Goal: Task Accomplishment & Management: Manage account settings

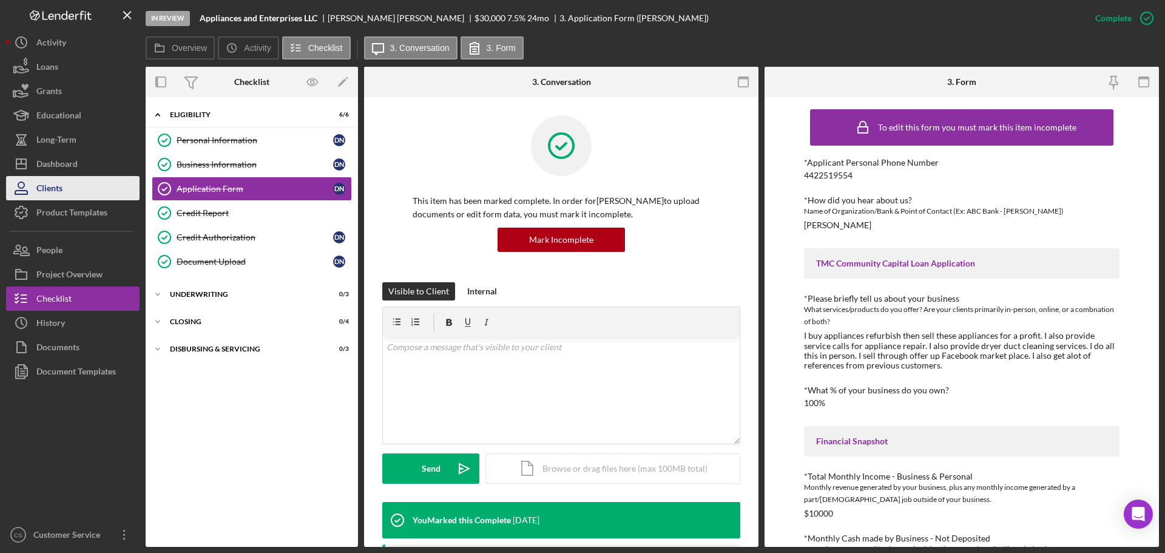
click at [79, 191] on button "Clients" at bounding box center [72, 188] width 133 height 24
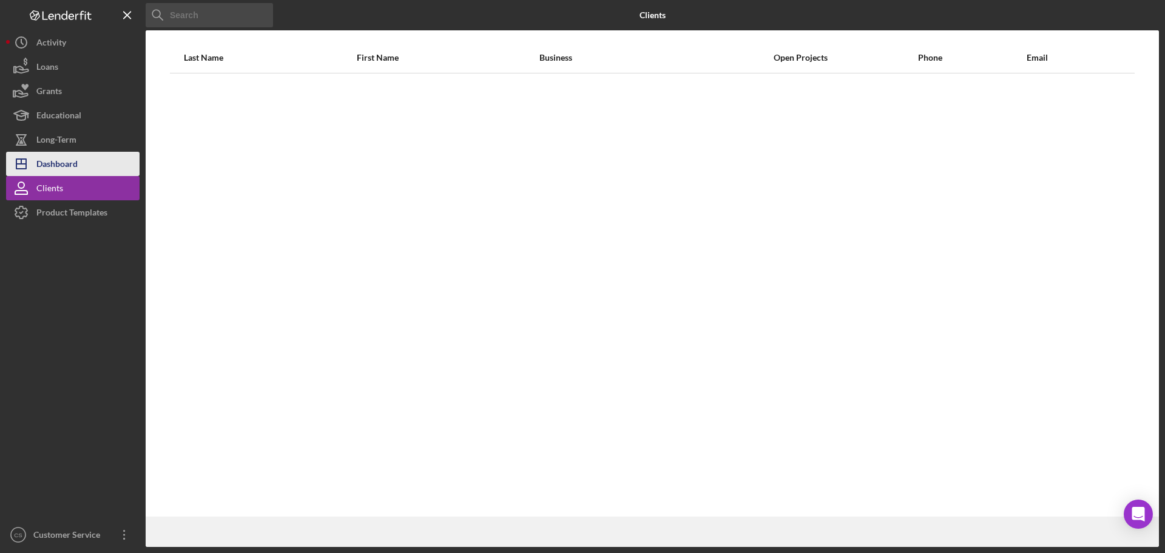
click at [83, 167] on button "Icon/Dashboard Dashboard" at bounding box center [72, 164] width 133 height 24
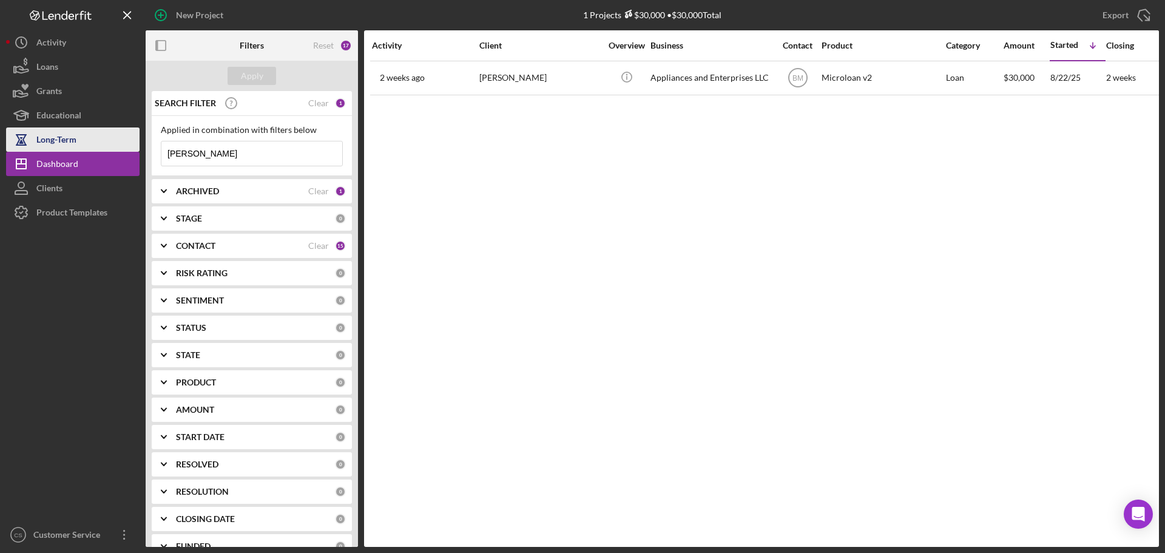
drag, startPoint x: 181, startPoint y: 149, endPoint x: 101, endPoint y: 143, distance: 80.9
click at [102, 143] on div "New Project 1 Projects $30,000 • $30,000 Total [PERSON_NAME] Export Icon/Export…" at bounding box center [582, 273] width 1153 height 547
click at [255, 72] on div "Apply" at bounding box center [252, 76] width 22 height 18
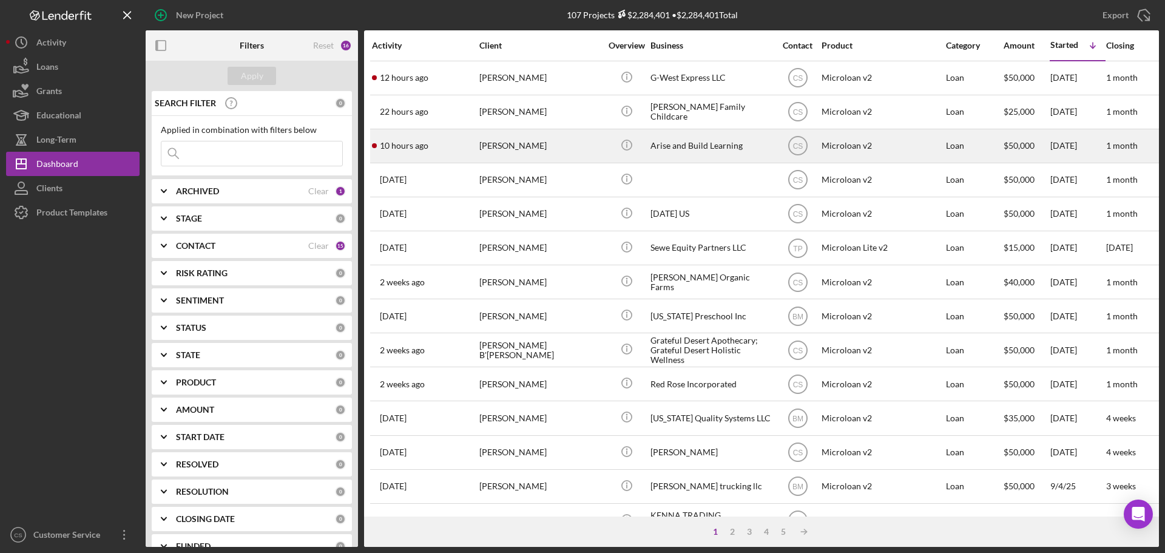
click at [589, 142] on div "[PERSON_NAME]" at bounding box center [539, 146] width 121 height 32
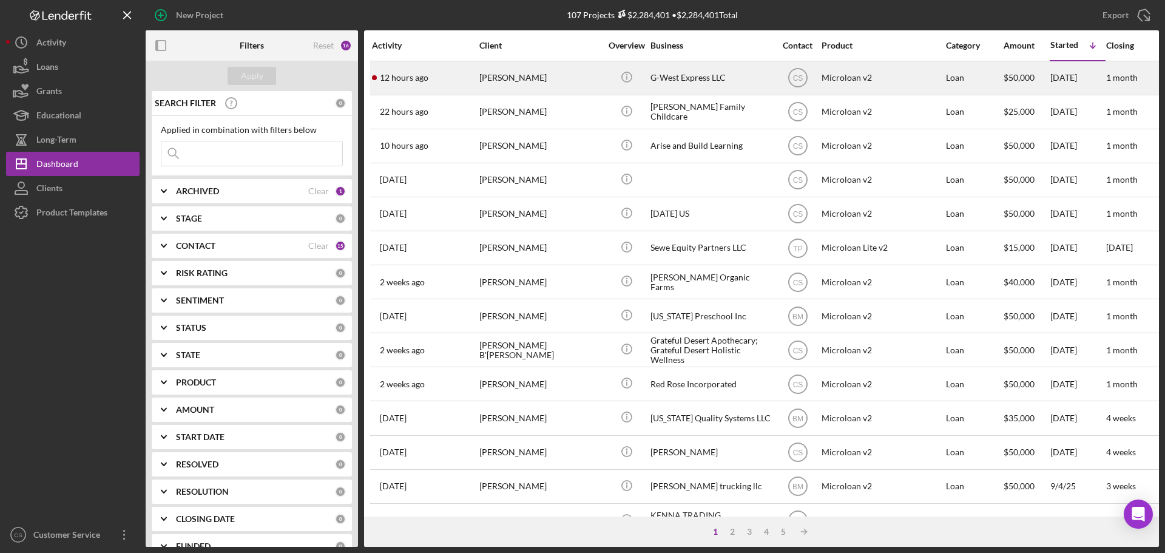
click at [548, 83] on div "[PERSON_NAME]" at bounding box center [539, 78] width 121 height 32
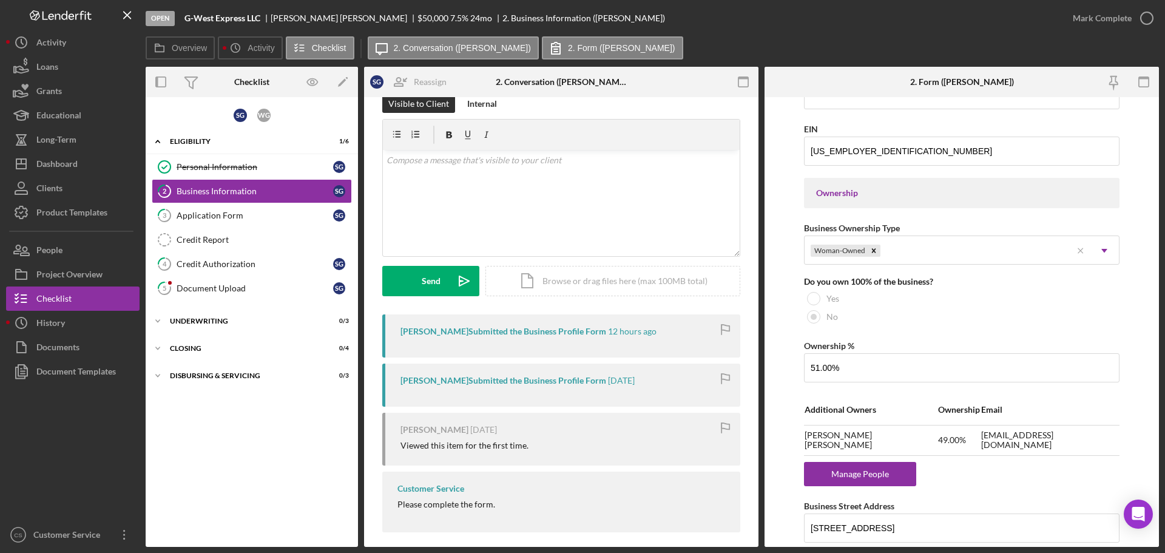
scroll to position [30, 0]
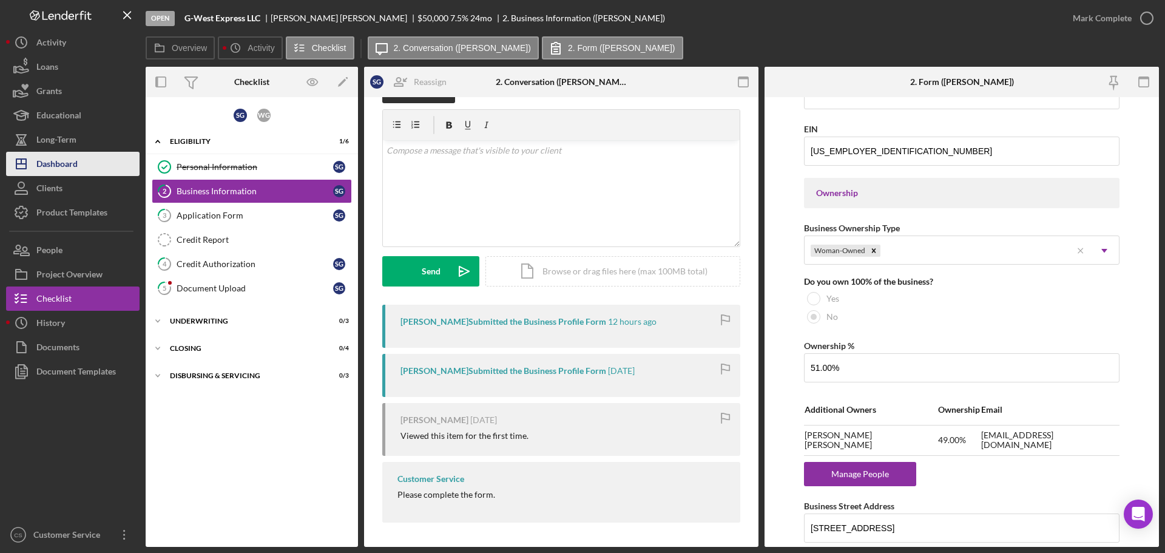
click at [79, 166] on button "Icon/Dashboard Dashboard" at bounding box center [72, 164] width 133 height 24
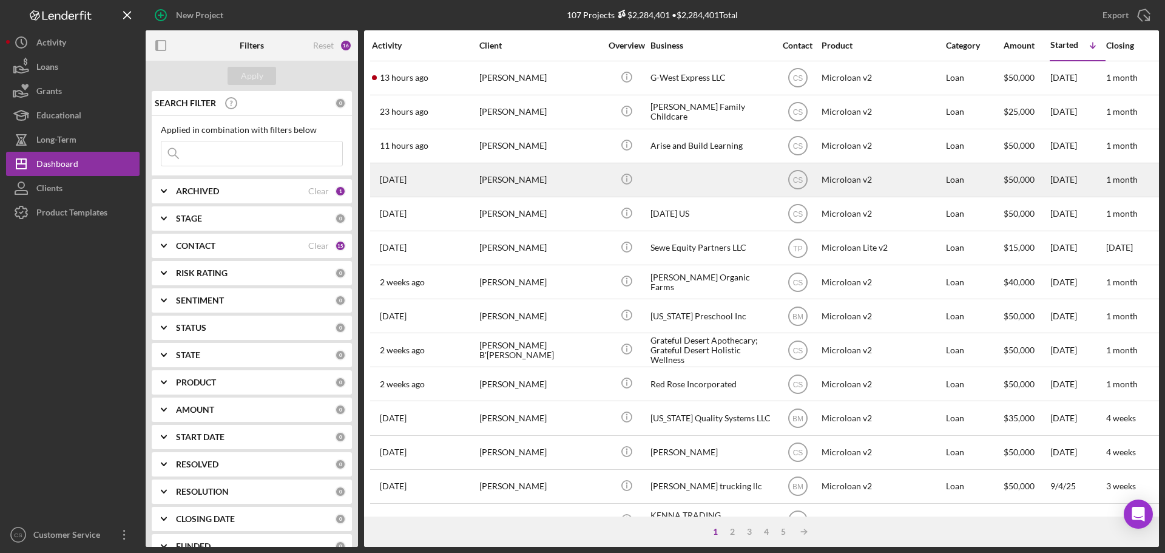
click at [582, 187] on div "[PERSON_NAME]" at bounding box center [539, 180] width 121 height 32
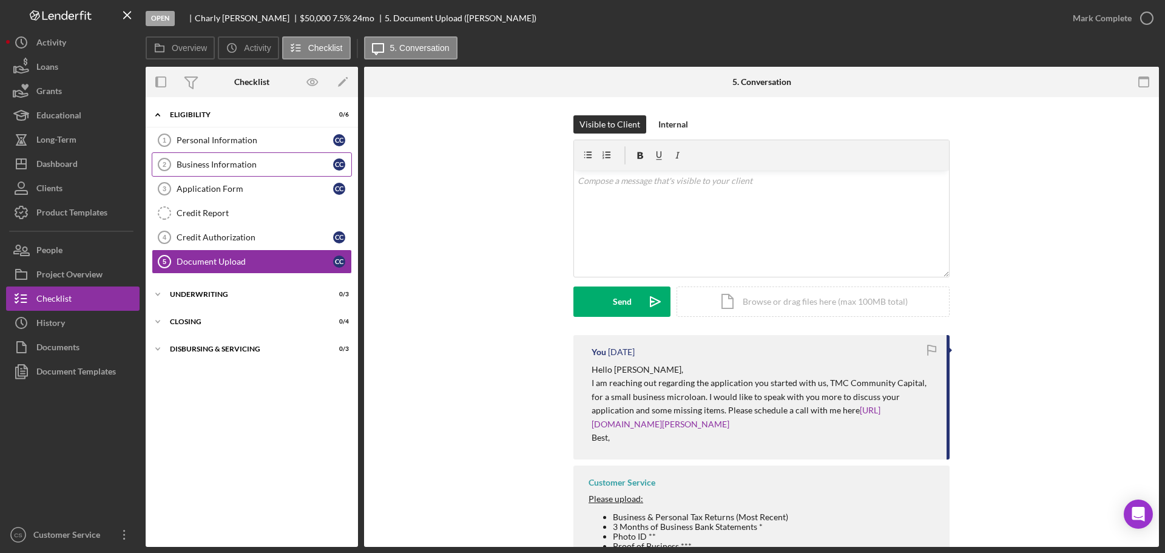
click at [214, 160] on div "Business Information" at bounding box center [255, 165] width 157 height 10
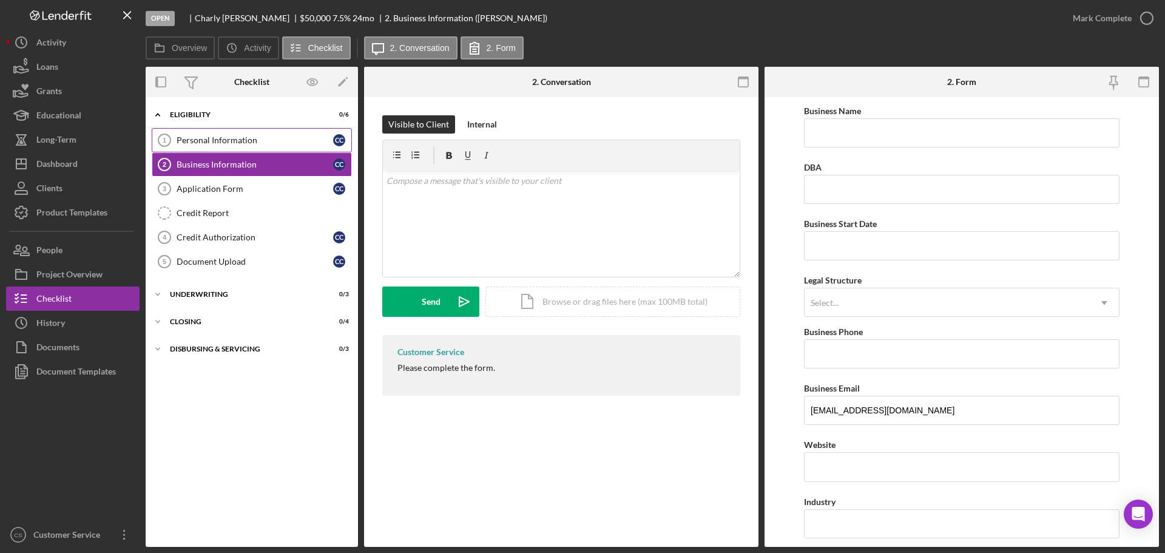
click at [221, 146] on link "Personal Information 1 Personal Information C C" at bounding box center [252, 140] width 200 height 24
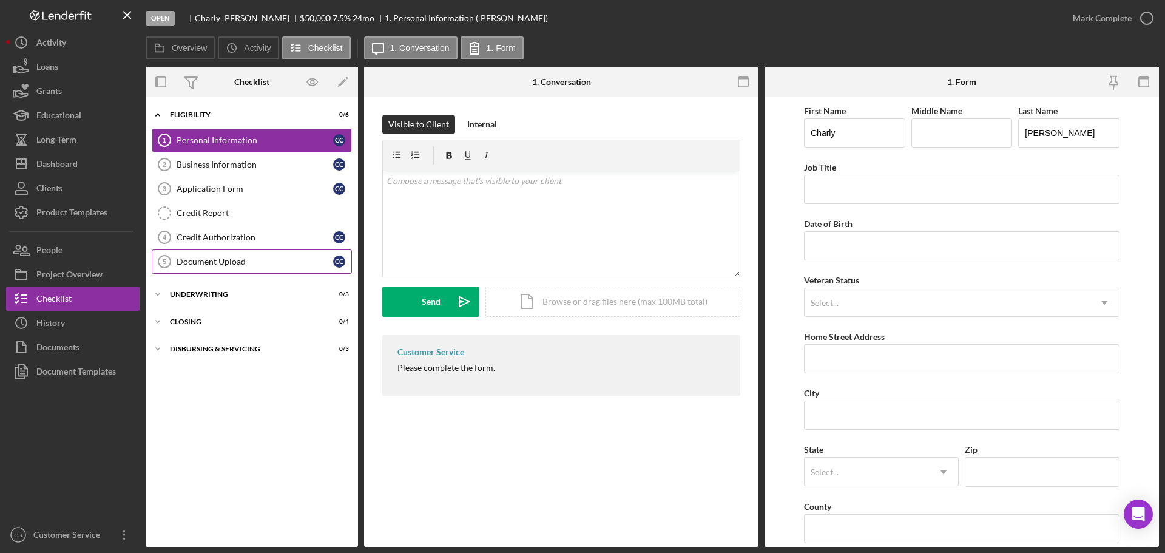
click at [233, 260] on div "Document Upload" at bounding box center [255, 262] width 157 height 10
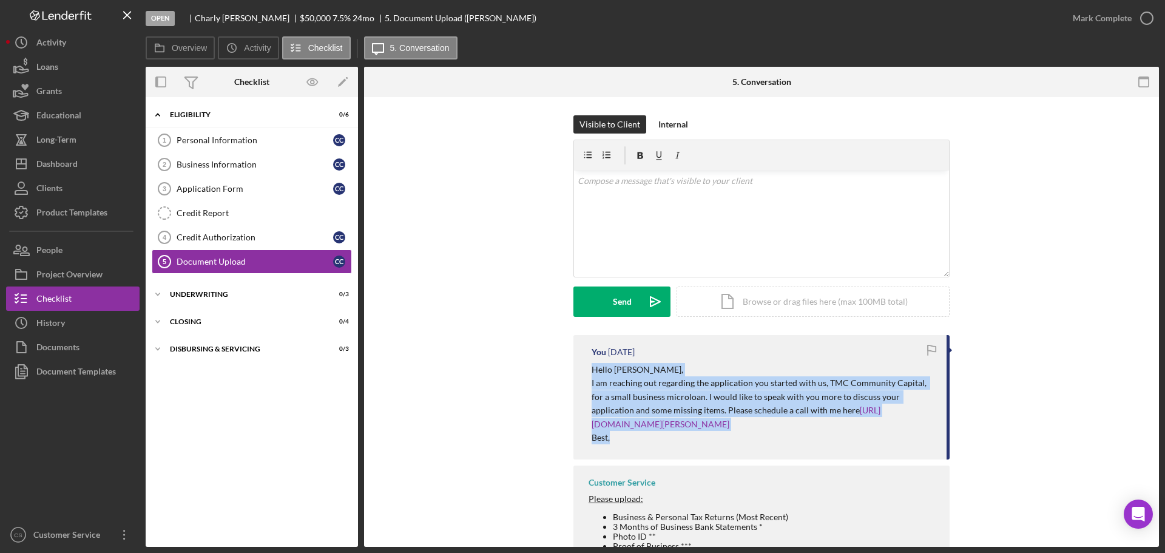
drag, startPoint x: 612, startPoint y: 436, endPoint x: 568, endPoint y: 368, distance: 81.3
click at [568, 368] on div "You [DATE] Hello [PERSON_NAME], I am reaching out regarding the application you…" at bounding box center [761, 497] width 758 height 324
copy div "Hello [PERSON_NAME], I am reaching out regarding the application you started wi…"
click at [75, 163] on div "Dashboard" at bounding box center [56, 165] width 41 height 27
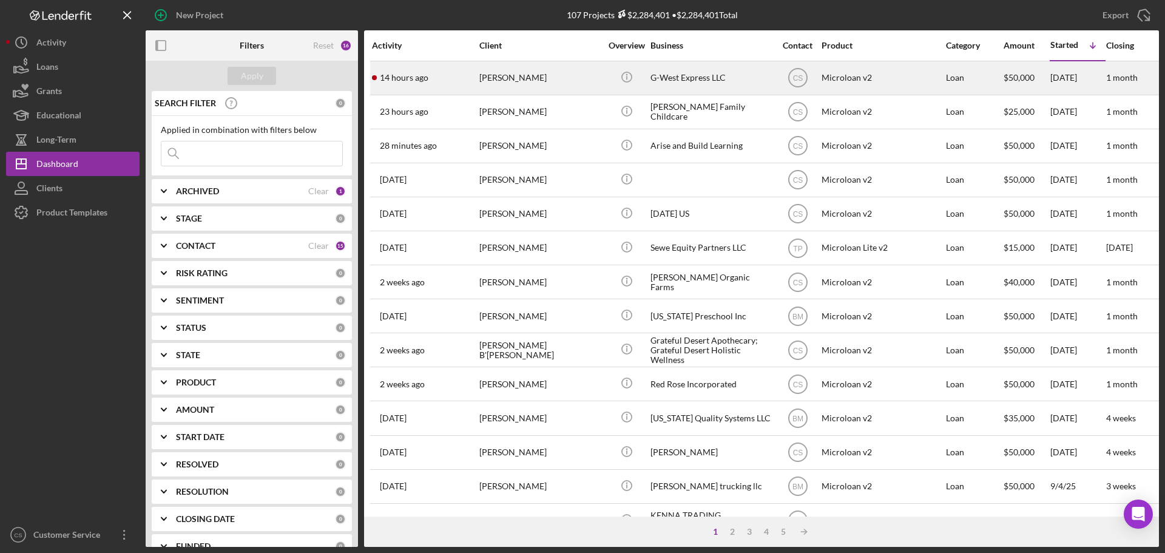
click at [547, 75] on div "[PERSON_NAME]" at bounding box center [539, 78] width 121 height 32
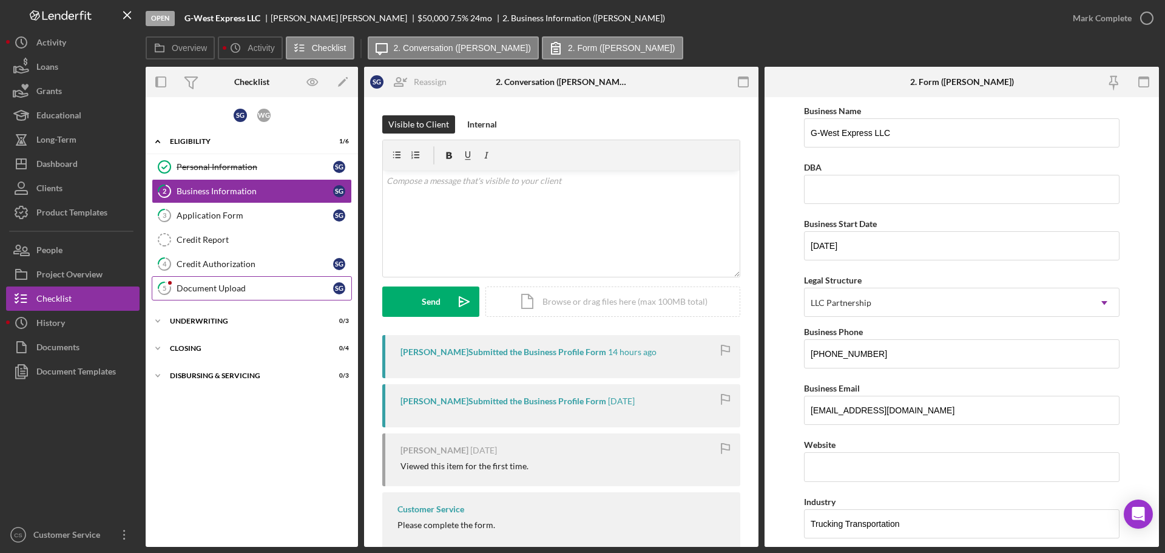
click at [245, 278] on link "5 Document Upload S G" at bounding box center [252, 288] width 200 height 24
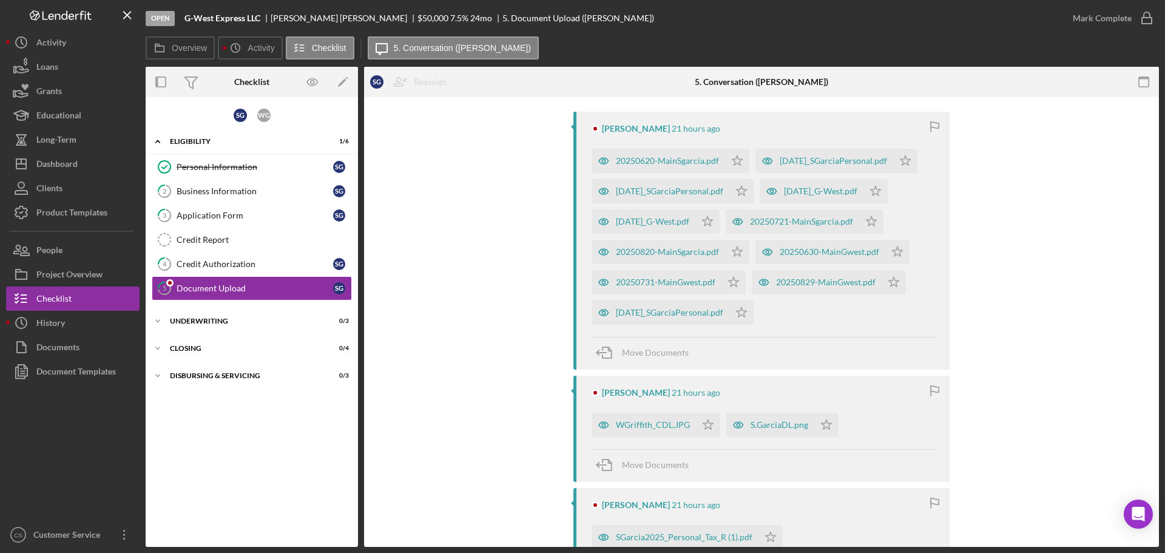
scroll to position [243, 0]
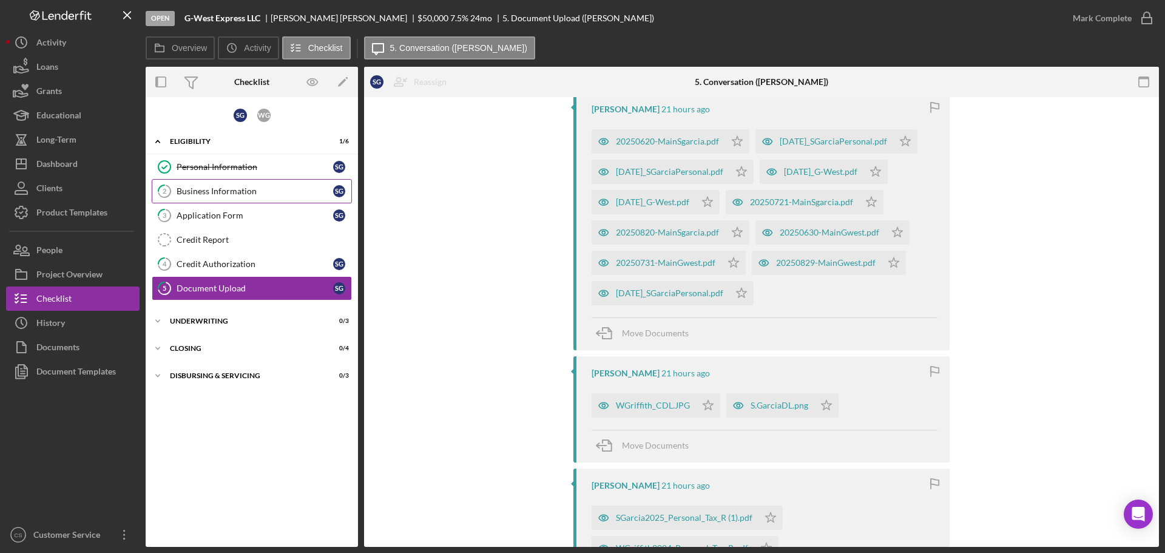
click at [266, 189] on div "Business Information" at bounding box center [255, 191] width 157 height 10
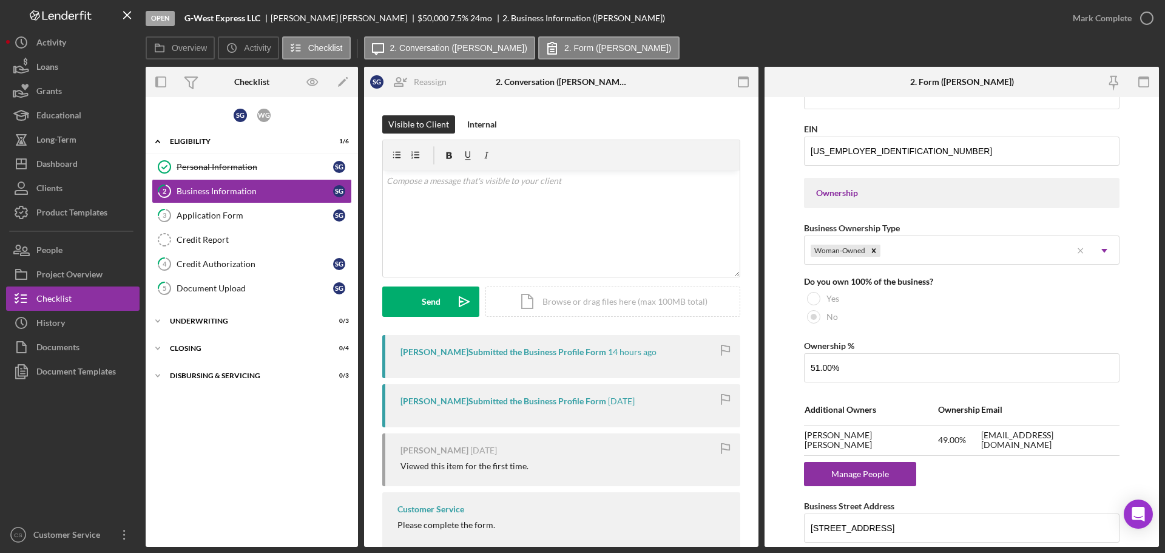
scroll to position [546, 0]
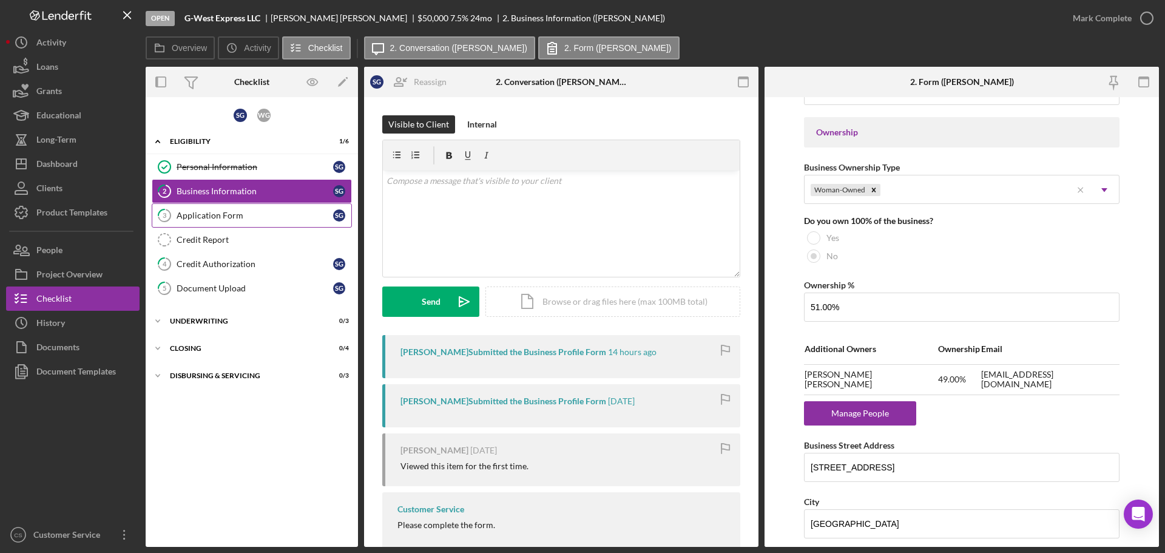
click at [252, 213] on div "Application Form" at bounding box center [255, 216] width 157 height 10
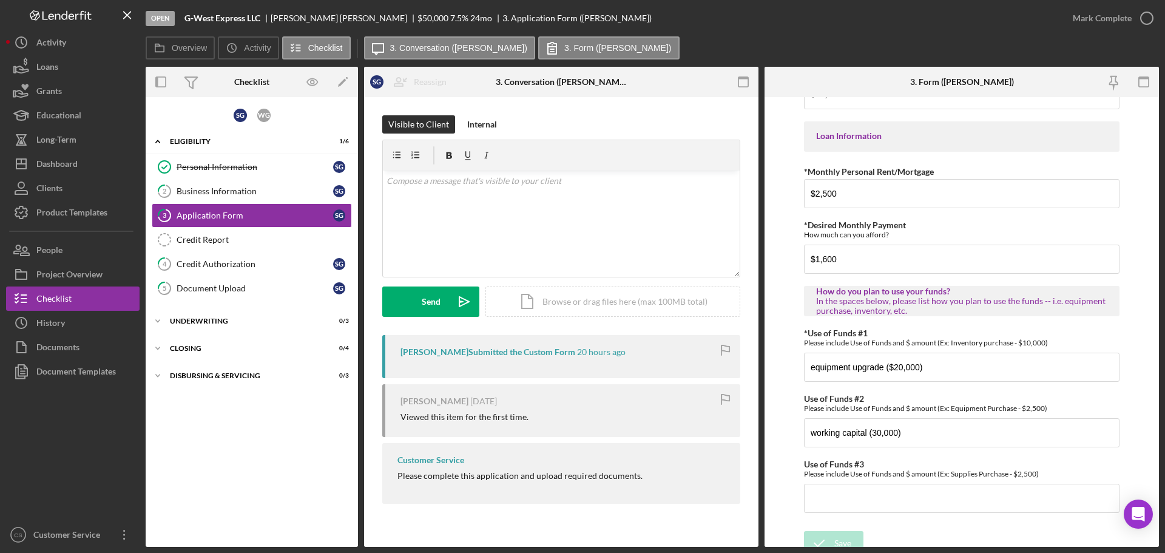
scroll to position [604, 0]
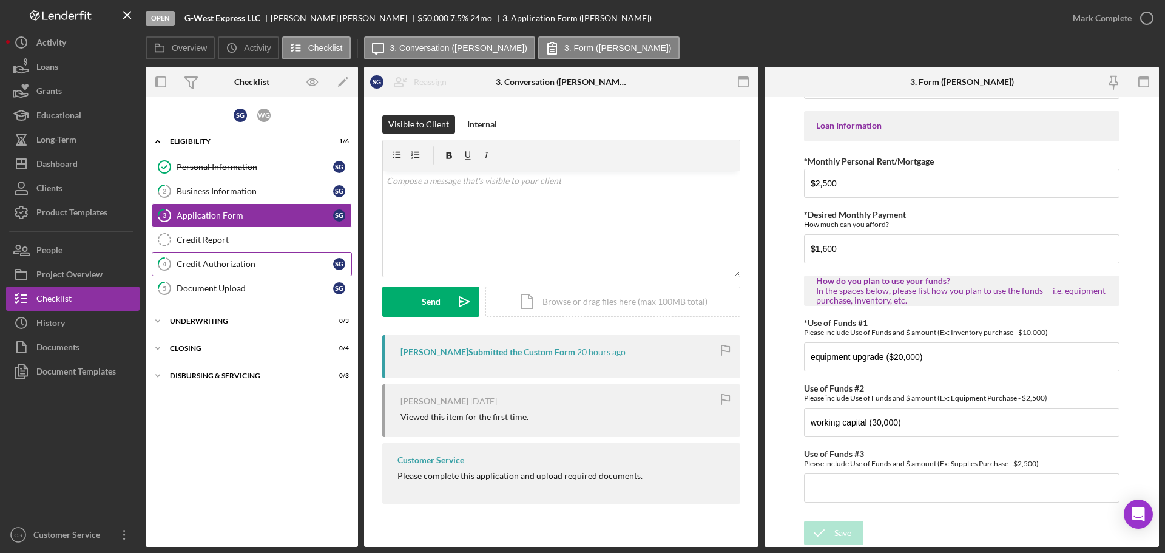
click at [223, 260] on div "Credit Authorization" at bounding box center [255, 264] width 157 height 10
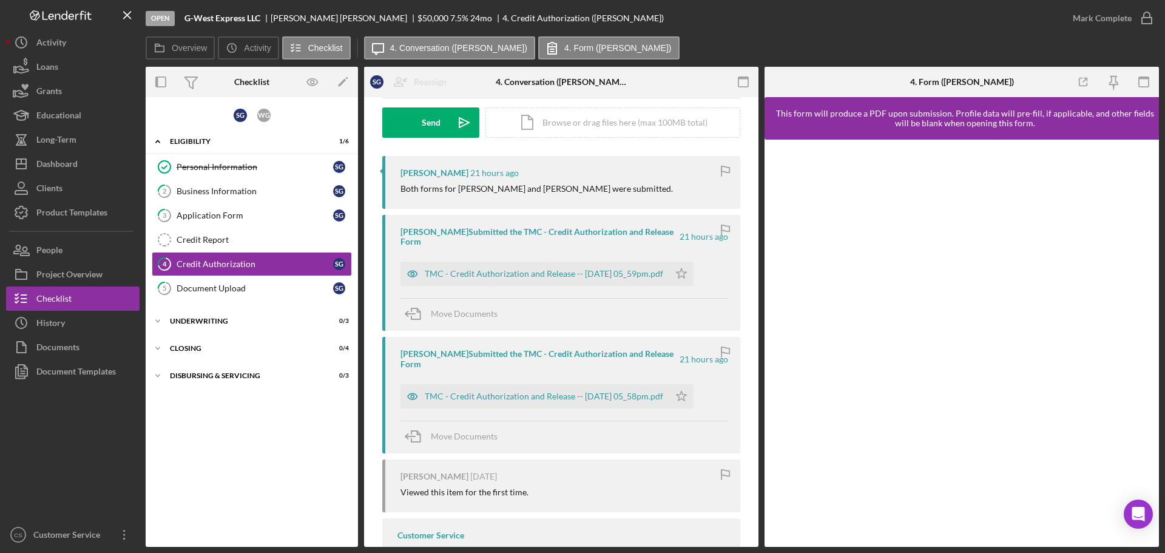
scroll to position [182, 0]
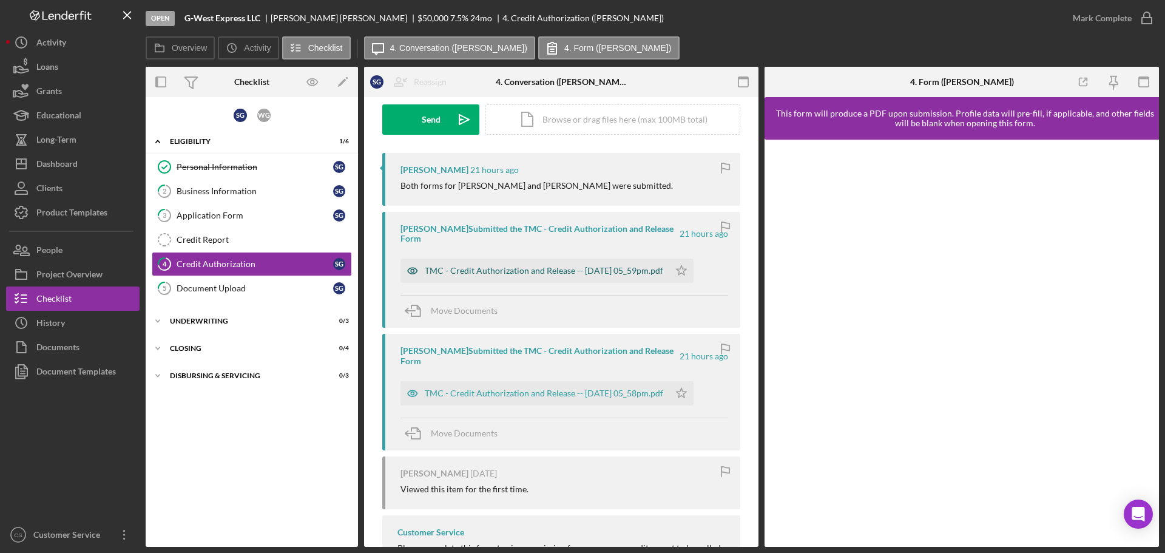
click at [485, 267] on div "TMC - Credit Authorization and Release -- [DATE] 05_59pm.pdf" at bounding box center [544, 271] width 238 height 10
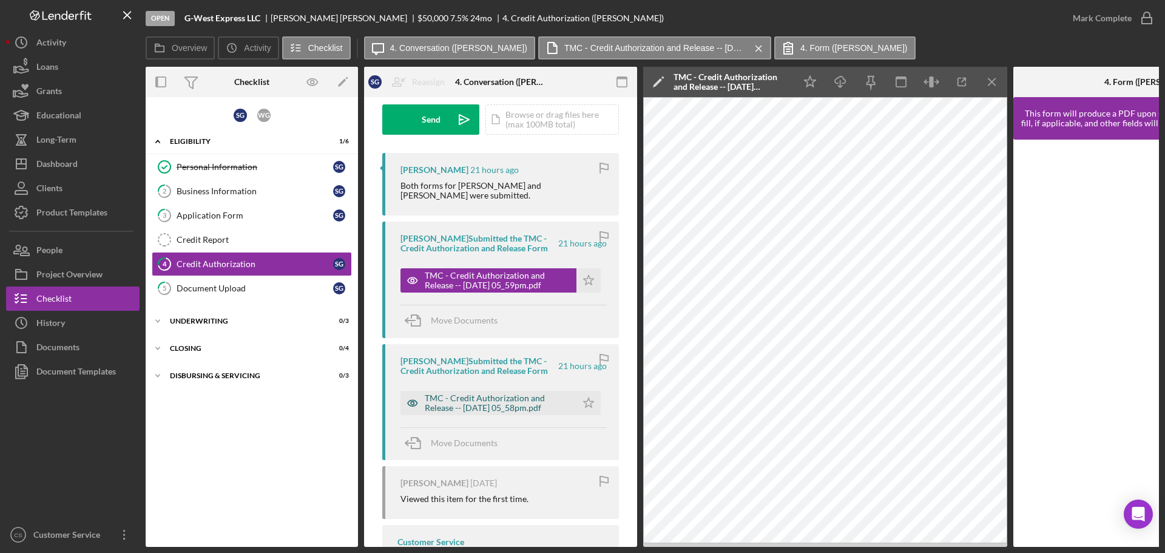
click at [492, 400] on div "TMC - Credit Authorization and Release -- [DATE] 05_58pm.pdf" at bounding box center [498, 402] width 146 height 19
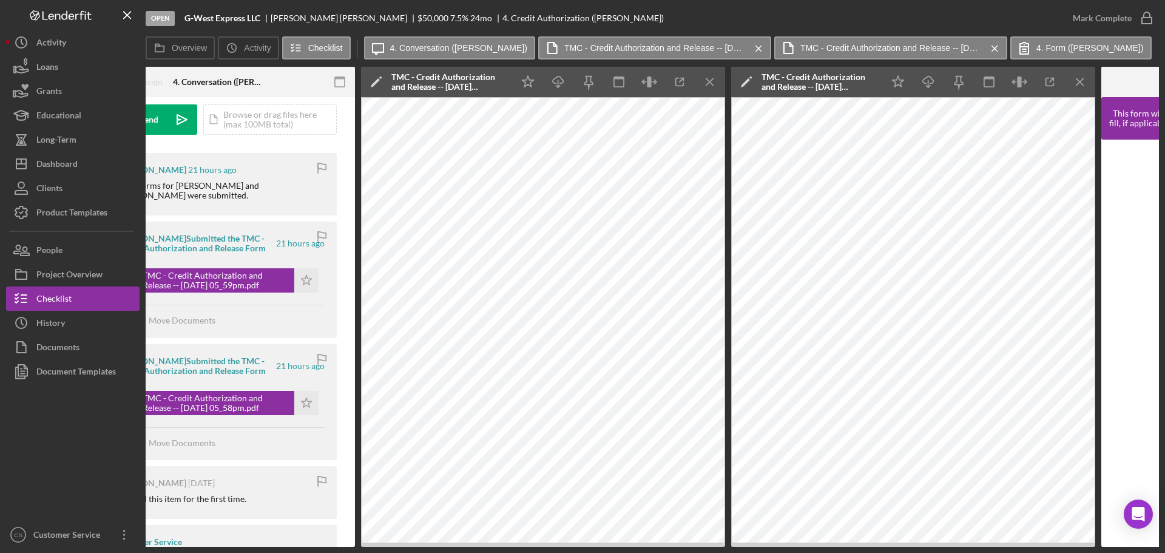
scroll to position [0, 0]
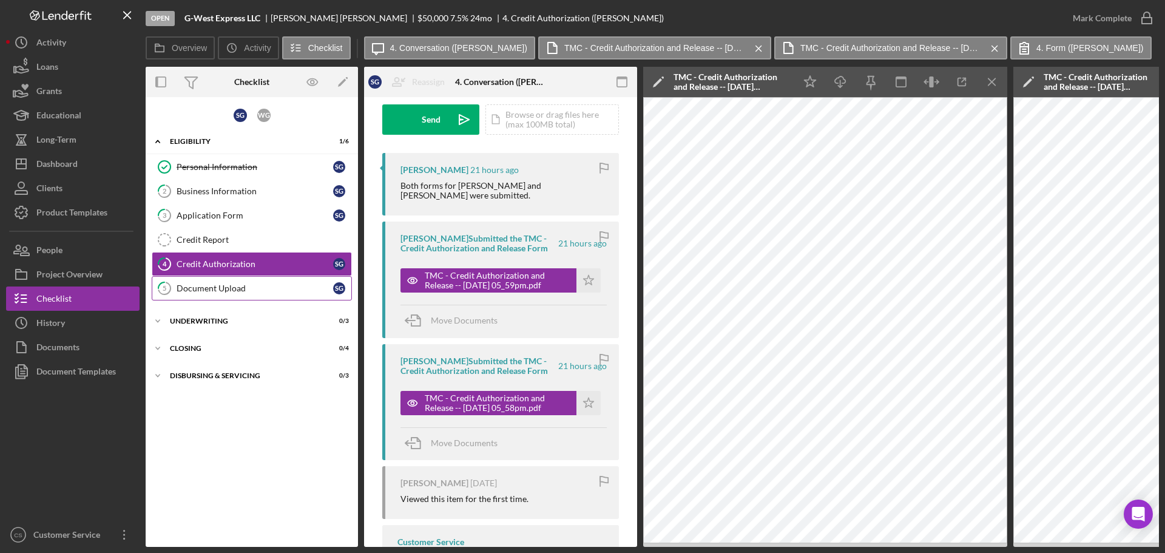
click at [254, 278] on link "5 Document Upload S G" at bounding box center [252, 288] width 200 height 24
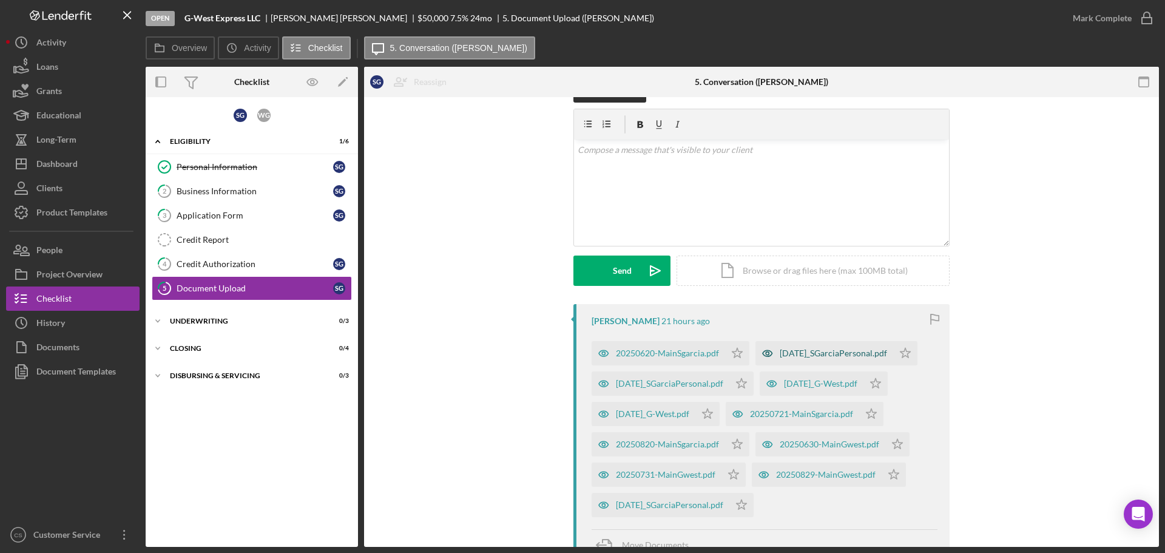
scroll to position [61, 0]
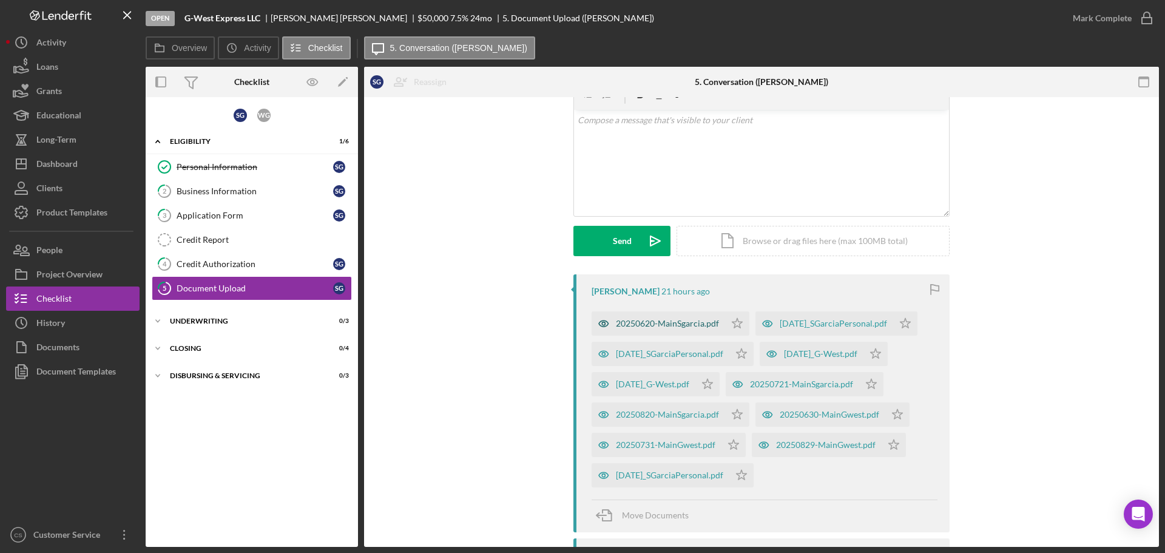
click at [652, 322] on div "20250620-MainSgarcia.pdf" at bounding box center [667, 324] width 103 height 10
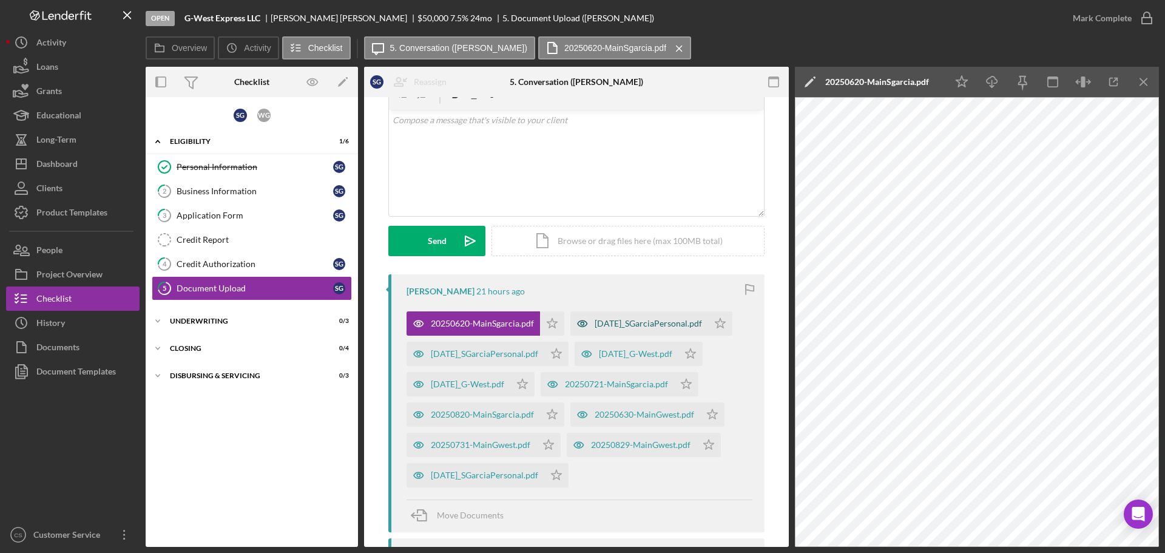
click at [595, 328] on div "[DATE]_SGarciaPersonal.pdf" at bounding box center [648, 324] width 107 height 10
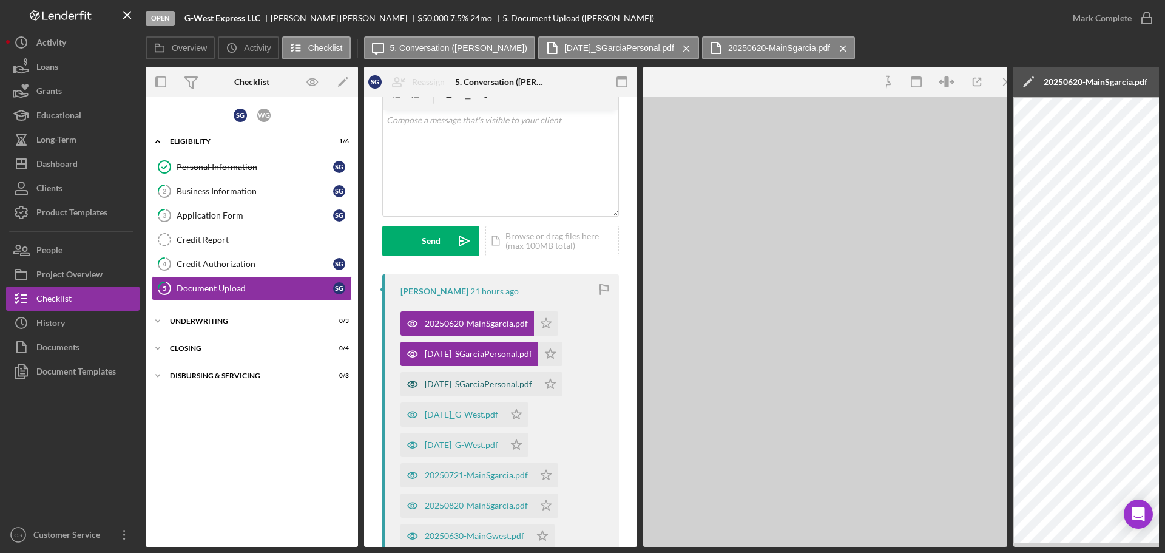
click at [470, 378] on div "[DATE]_SGarciaPersonal.pdf" at bounding box center [469, 384] width 138 height 24
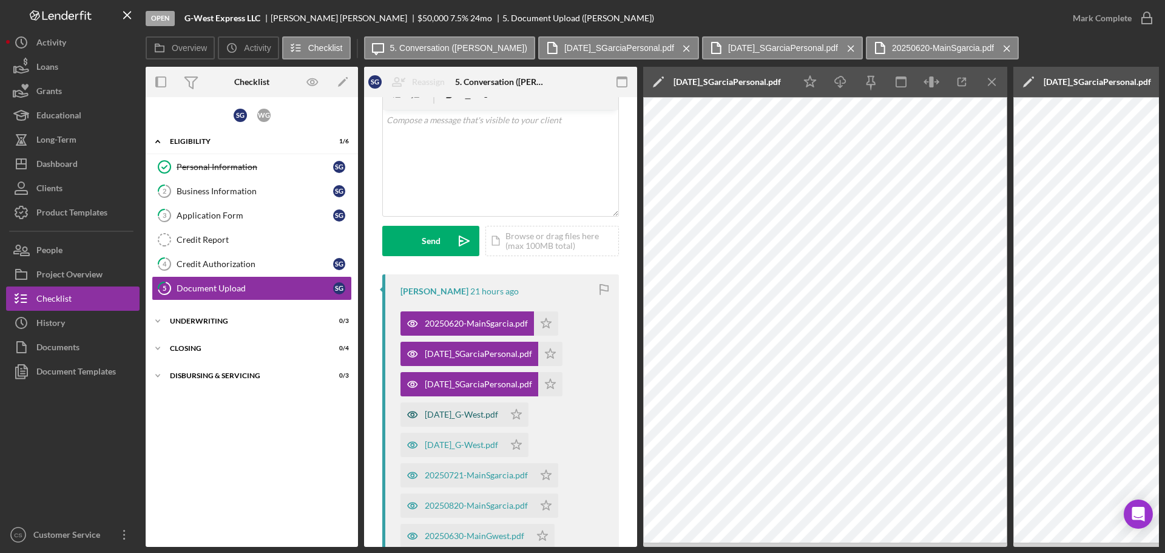
click at [473, 423] on div "[DATE]_G-West.pdf" at bounding box center [452, 414] width 104 height 24
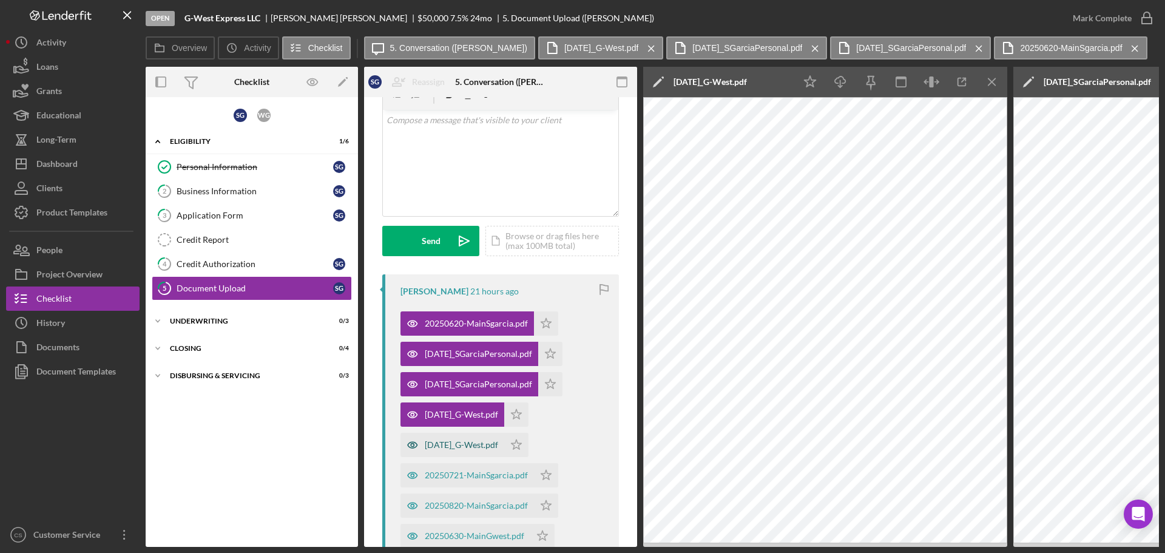
click at [477, 445] on div "[DATE]_G-West.pdf" at bounding box center [461, 445] width 73 height 10
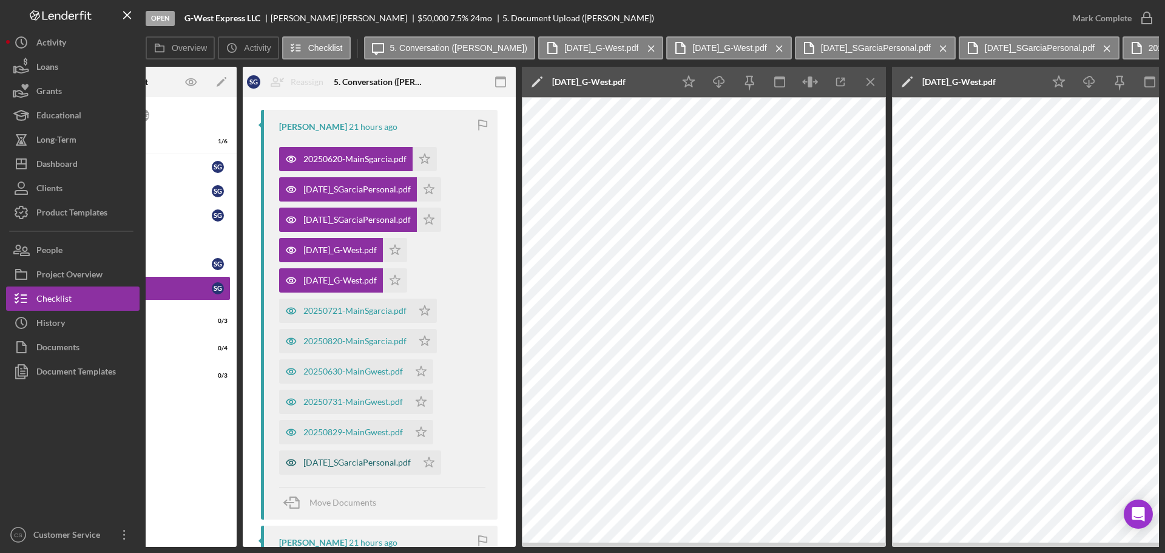
scroll to position [243, 0]
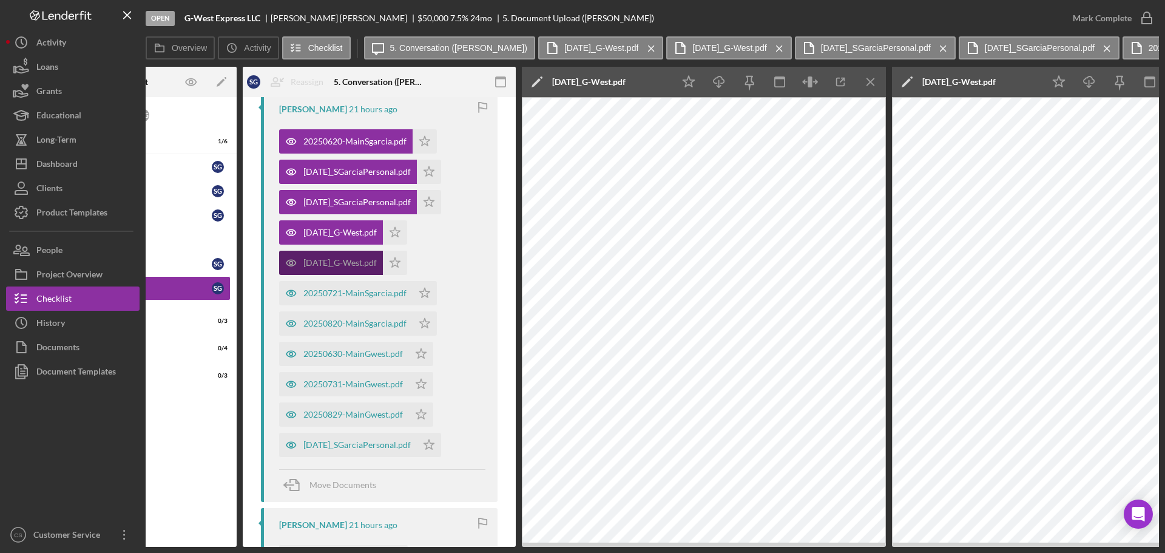
click at [336, 260] on div "[DATE]_G-West.pdf" at bounding box center [339, 263] width 73 height 10
click at [343, 225] on div "[DATE]_G-West.pdf" at bounding box center [331, 232] width 104 height 24
click at [652, 46] on icon "Icon/Menu Close" at bounding box center [651, 48] width 21 height 30
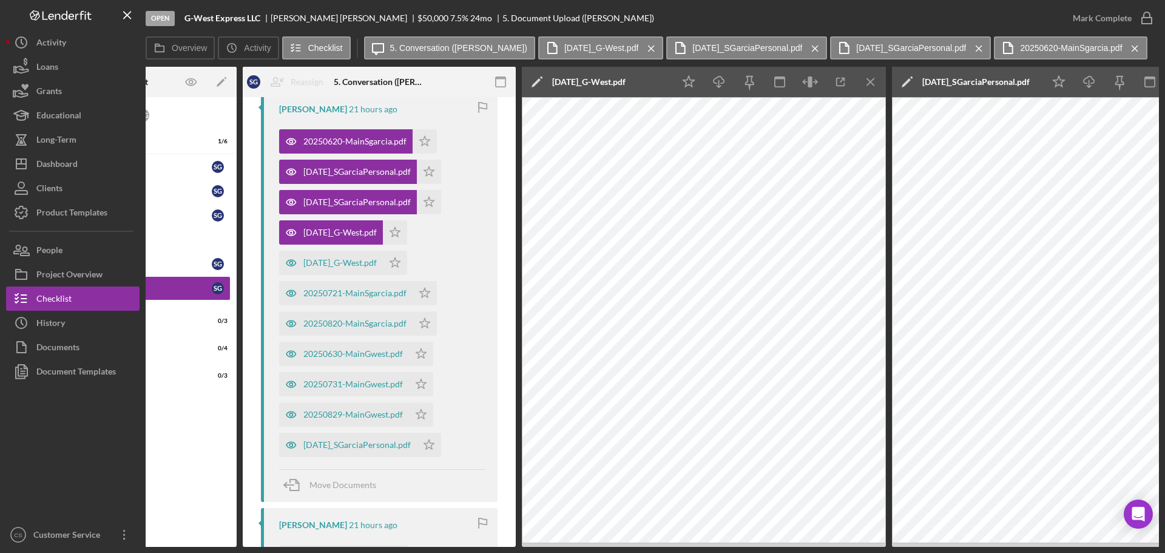
click at [652, 46] on icon "Icon/Menu Close" at bounding box center [651, 48] width 21 height 30
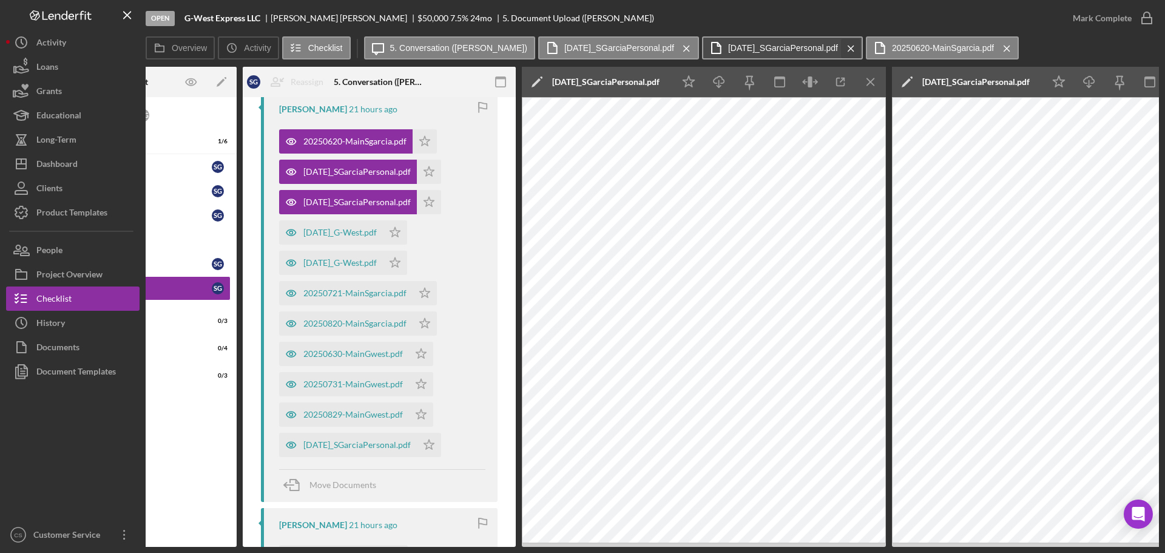
click at [689, 48] on icon "Icon/Menu Close" at bounding box center [686, 48] width 21 height 30
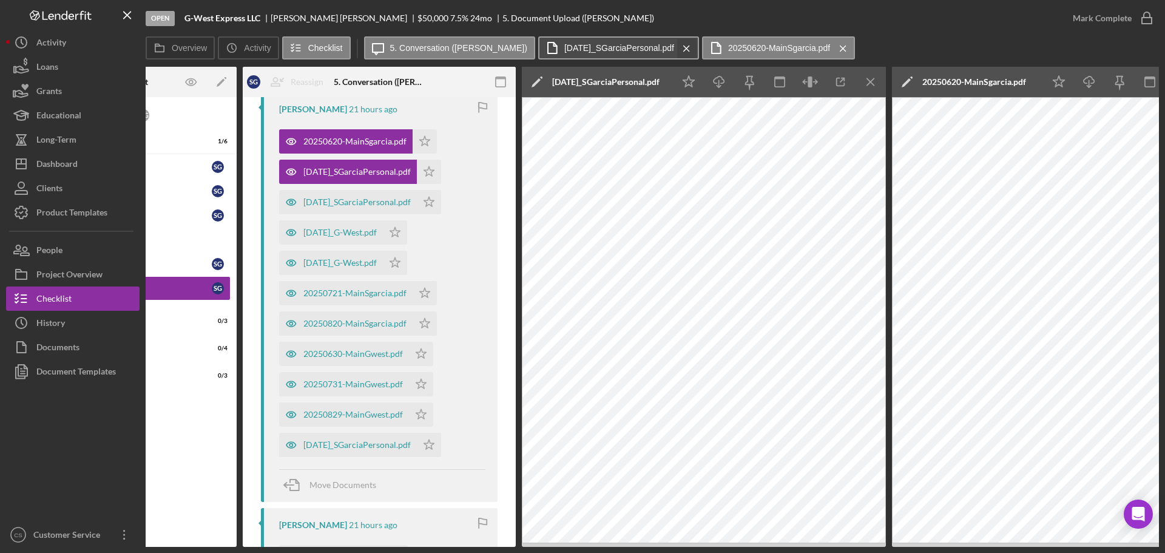
click at [689, 48] on icon "Icon/Menu Close" at bounding box center [686, 48] width 21 height 30
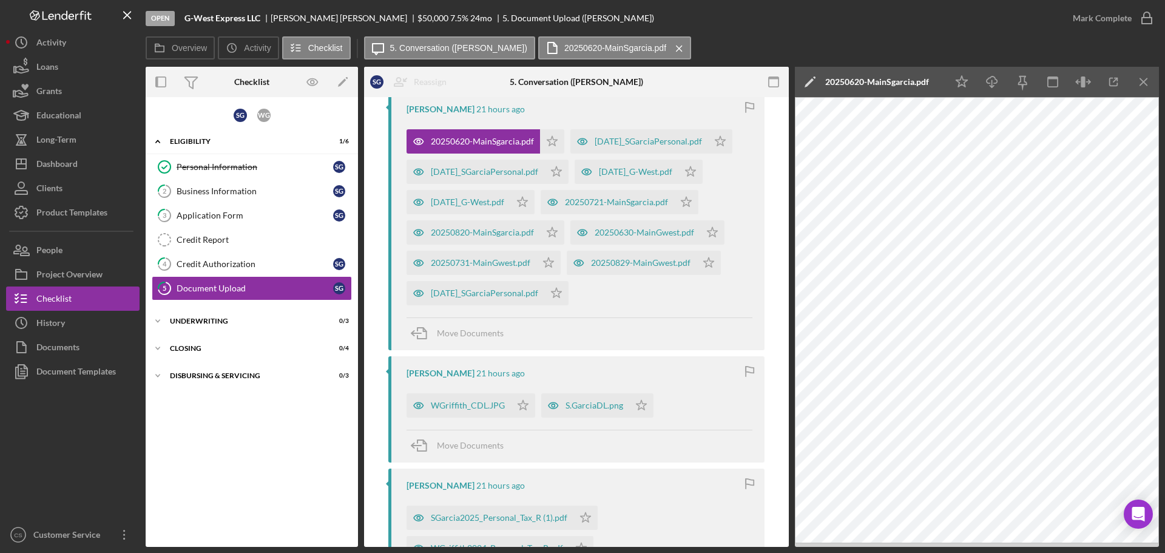
scroll to position [0, 0]
click at [669, 42] on icon "Icon/Menu Close" at bounding box center [679, 48] width 21 height 30
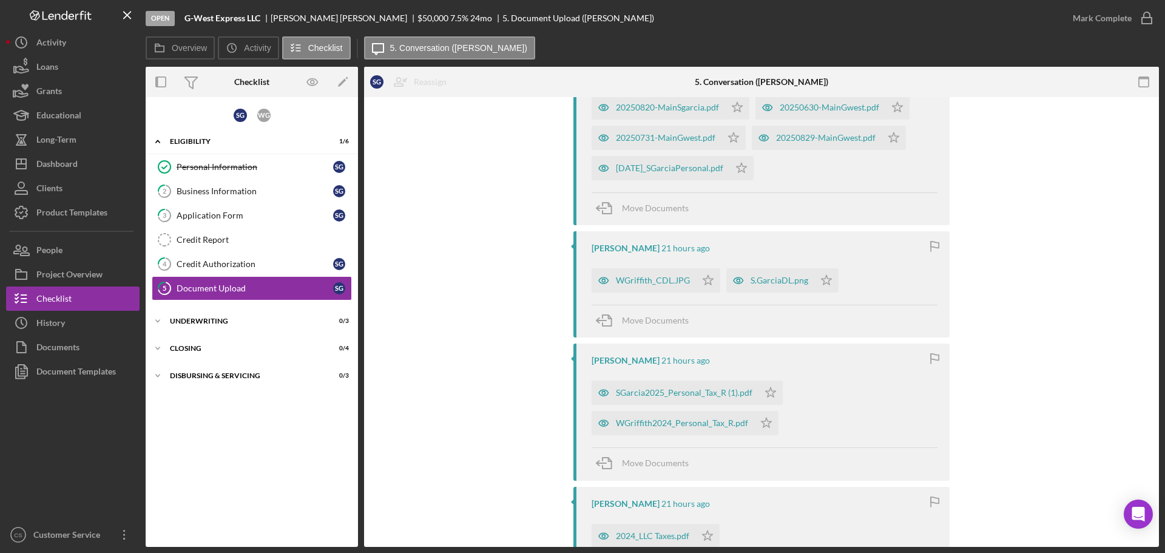
scroll to position [546, 0]
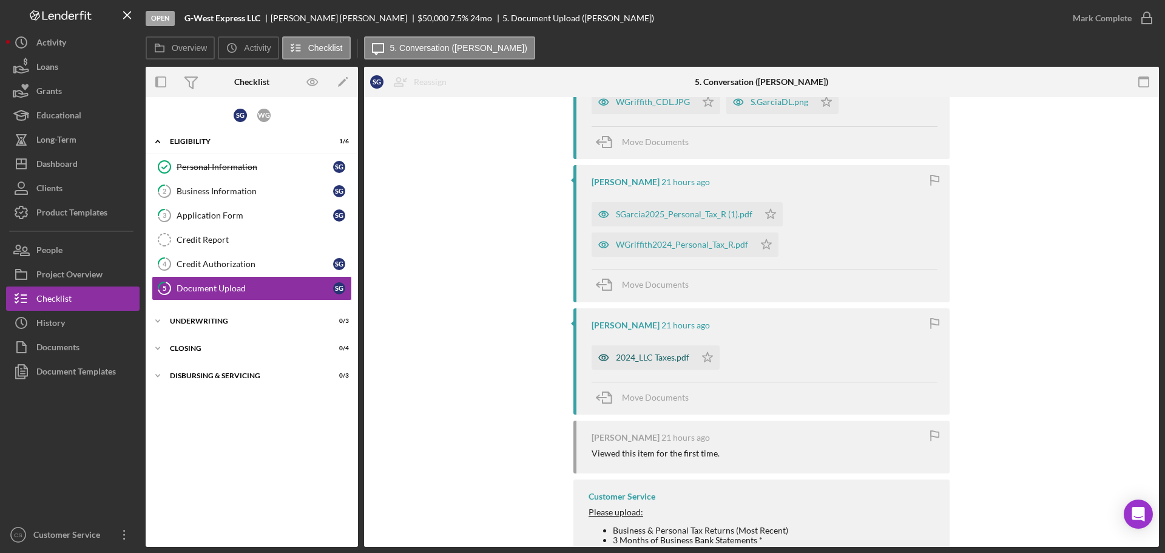
click at [652, 362] on div "2024_LLC Taxes.pdf" at bounding box center [652, 357] width 73 height 10
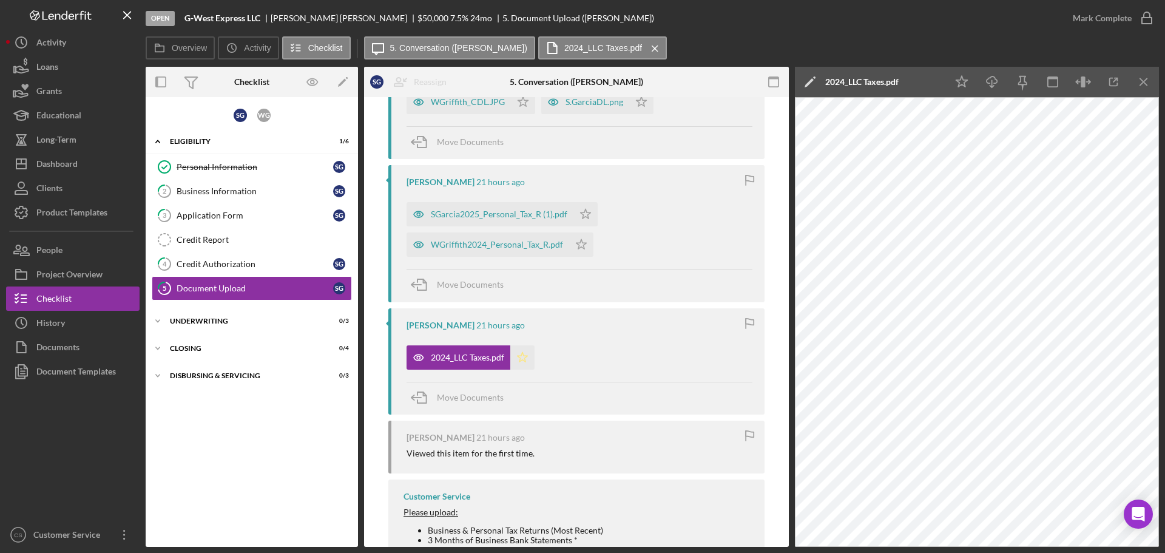
click at [521, 369] on icon "Icon/Star" at bounding box center [522, 357] width 24 height 24
click at [569, 302] on div "Move Documents" at bounding box center [579, 285] width 346 height 33
click at [505, 257] on div "WGriffith2024_Personal_Tax_R.pdf" at bounding box center [487, 244] width 163 height 24
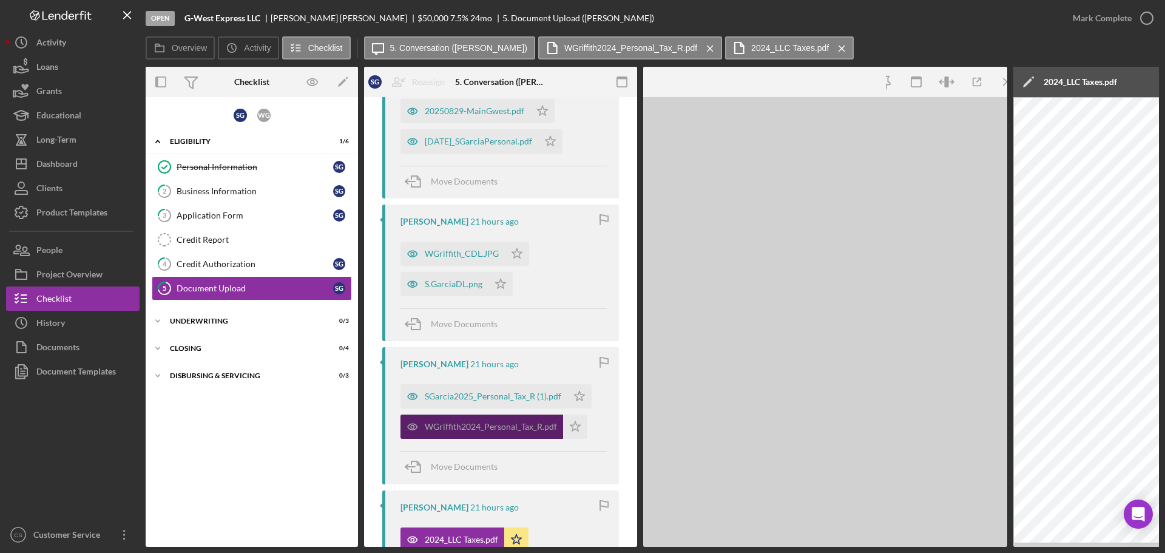
scroll to position [667, 0]
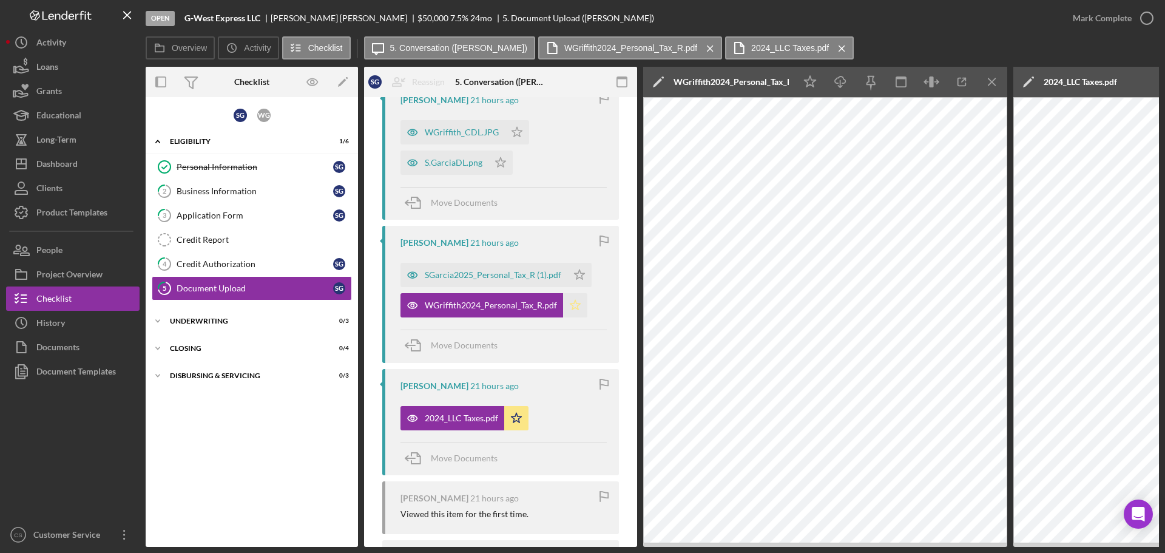
click at [570, 304] on polygon "button" at bounding box center [575, 305] width 10 height 10
click at [520, 271] on div "SGarcia2025_Personal_Tax_R (1).pdf" at bounding box center [493, 275] width 137 height 10
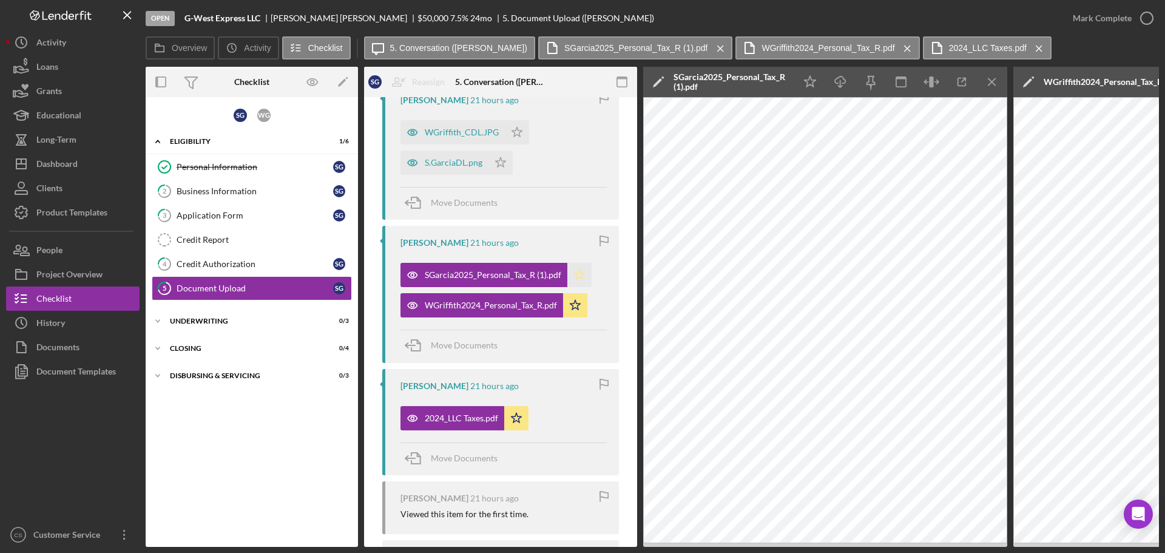
click at [579, 271] on icon "Icon/Star" at bounding box center [579, 275] width 24 height 24
click at [467, 422] on div "2024_LLC Taxes.pdf" at bounding box center [461, 418] width 73 height 10
click at [710, 48] on div "Icon/Message 5. Conversation ([PERSON_NAME]) SGarcia2025_Personal_Tax_R (1).pdf…" at bounding box center [709, 48] width 690 height 24
click at [710, 47] on icon "Icon/Menu Close" at bounding box center [720, 48] width 21 height 30
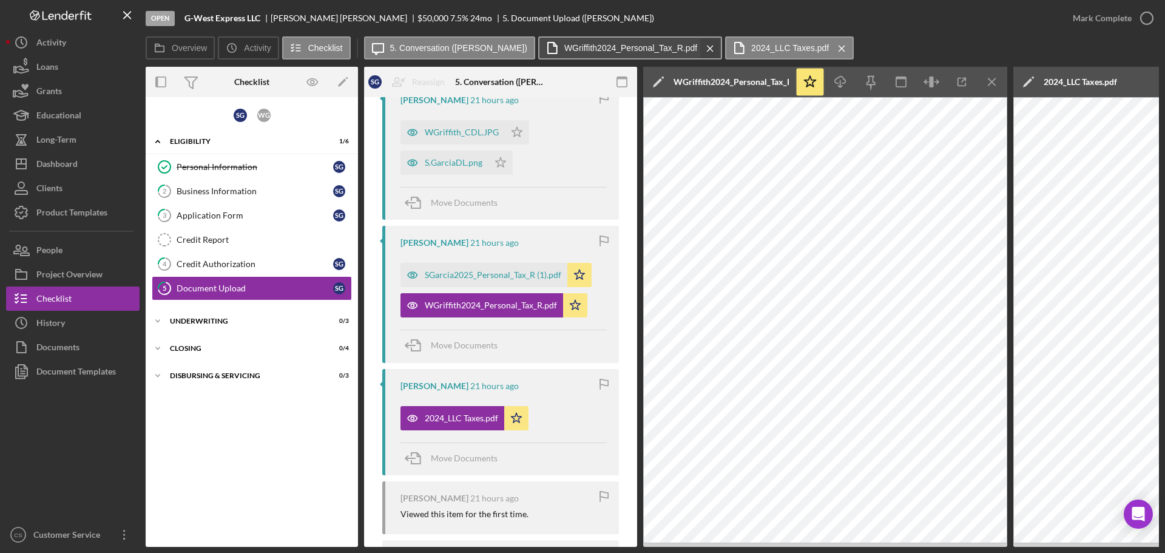
click at [700, 47] on icon "Icon/Menu Close" at bounding box center [710, 48] width 21 height 30
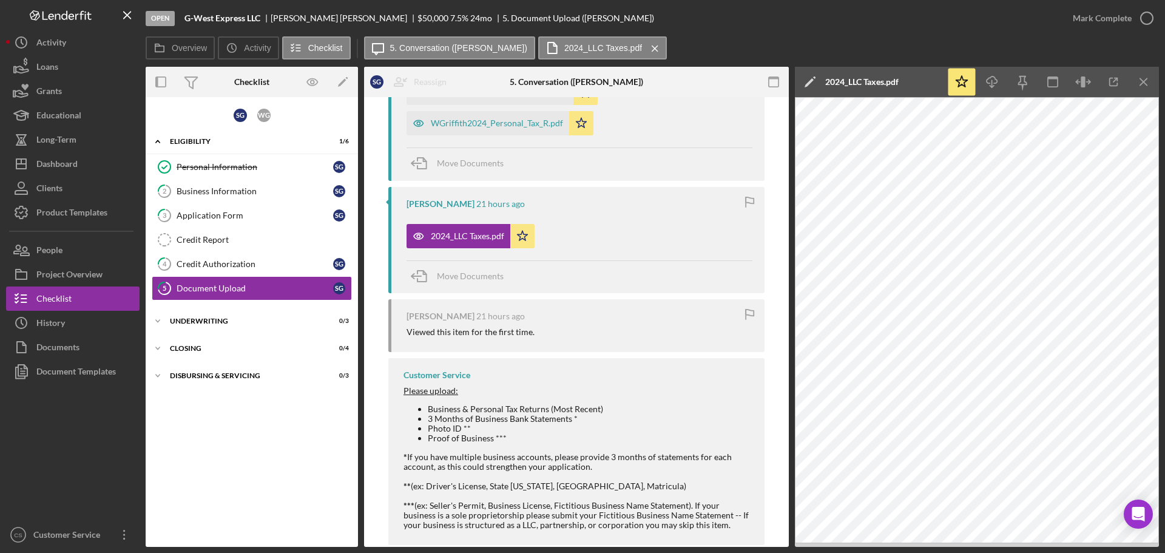
scroll to position [546, 0]
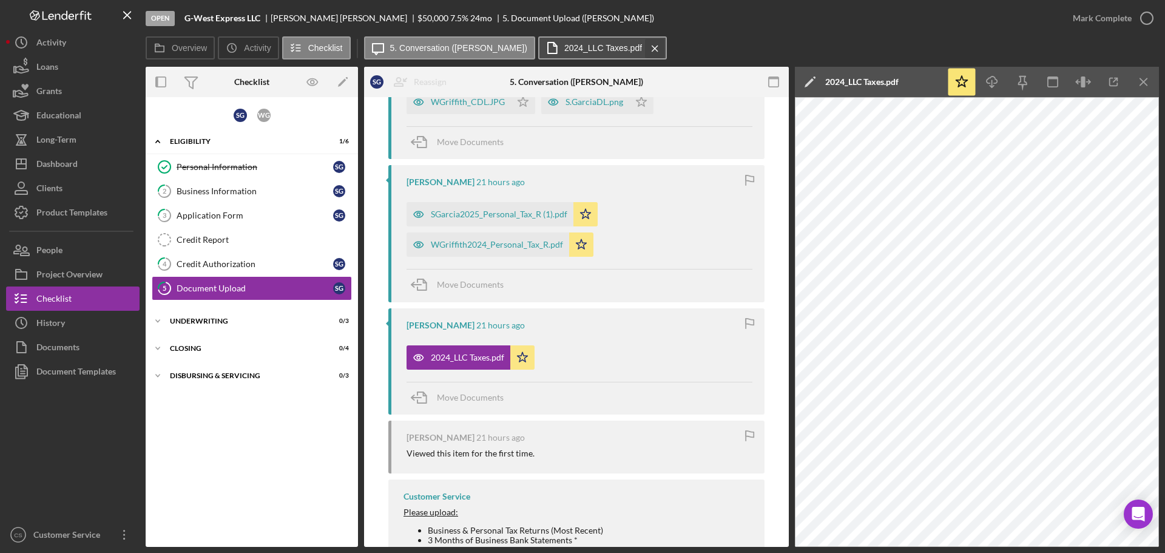
click at [644, 48] on icon "Icon/Menu Close" at bounding box center [654, 48] width 21 height 30
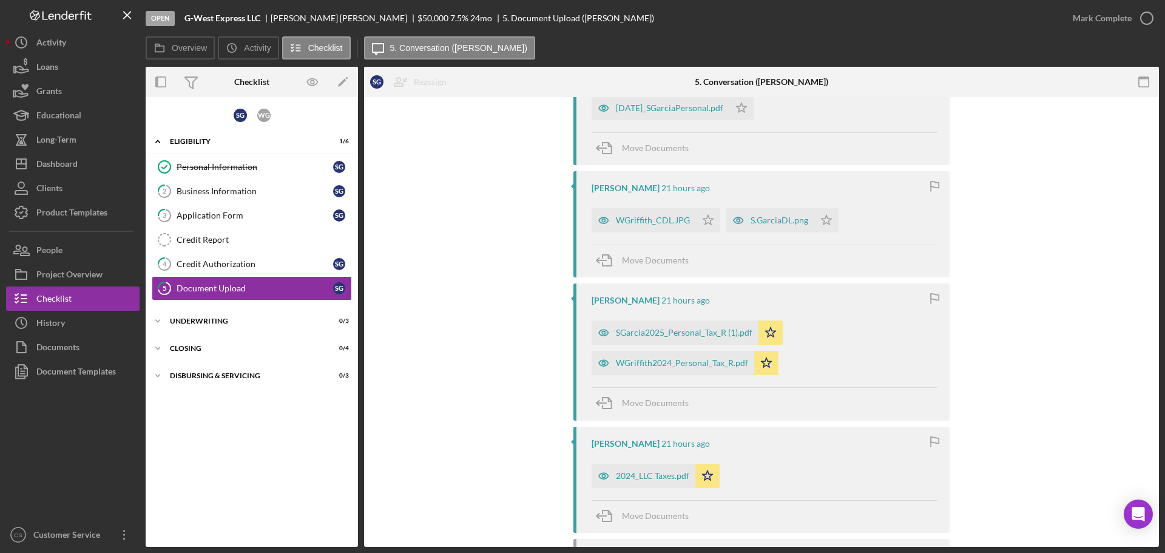
scroll to position [425, 0]
click at [625, 228] on div "WGriffith_CDL.JPG" at bounding box center [653, 223] width 74 height 10
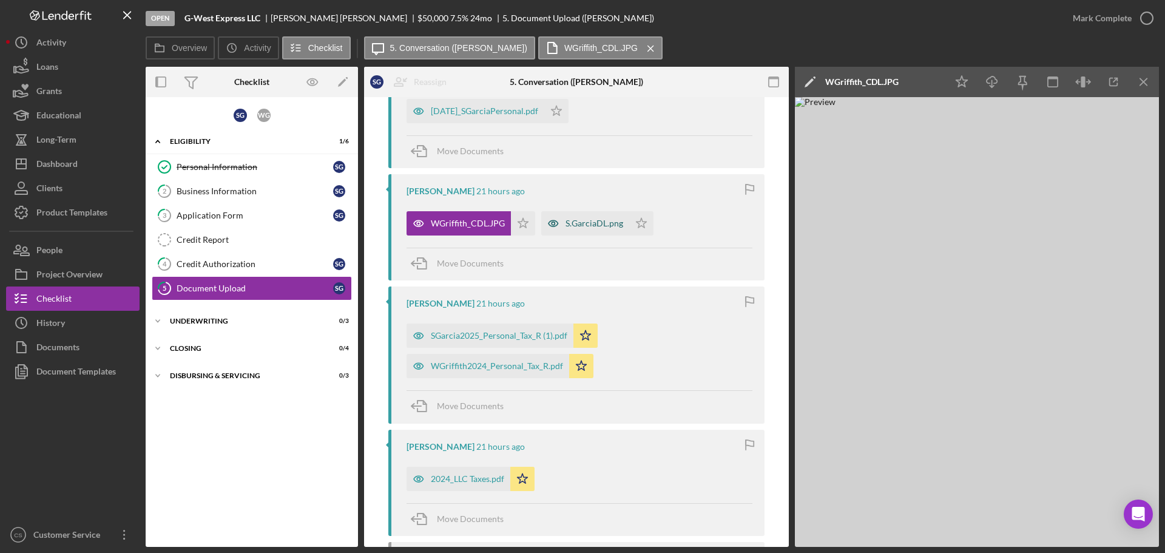
click at [581, 228] on div "S.GarciaDL.png" at bounding box center [594, 223] width 58 height 10
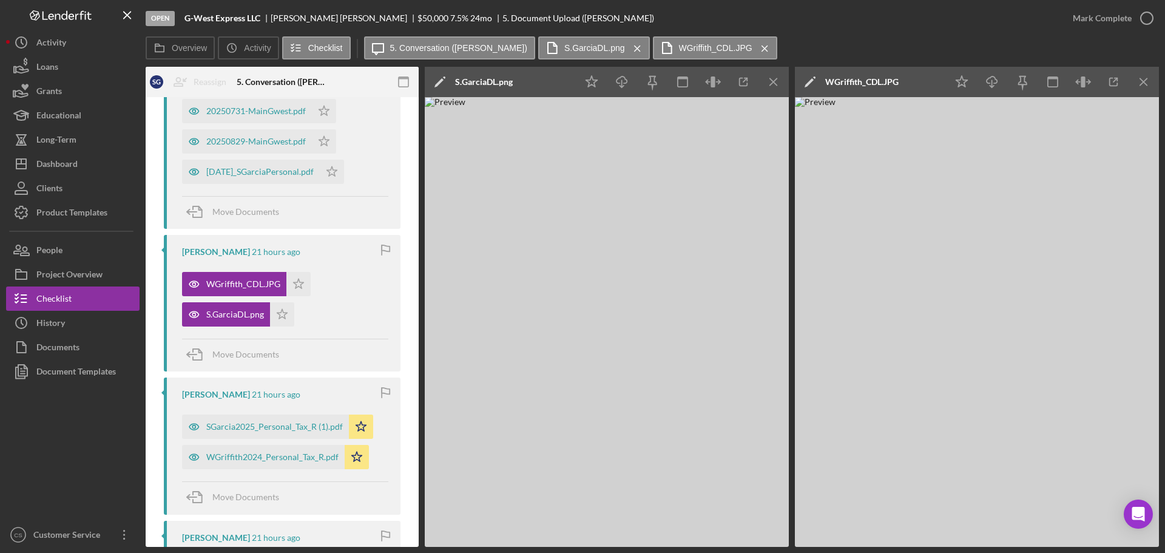
scroll to position [0, 0]
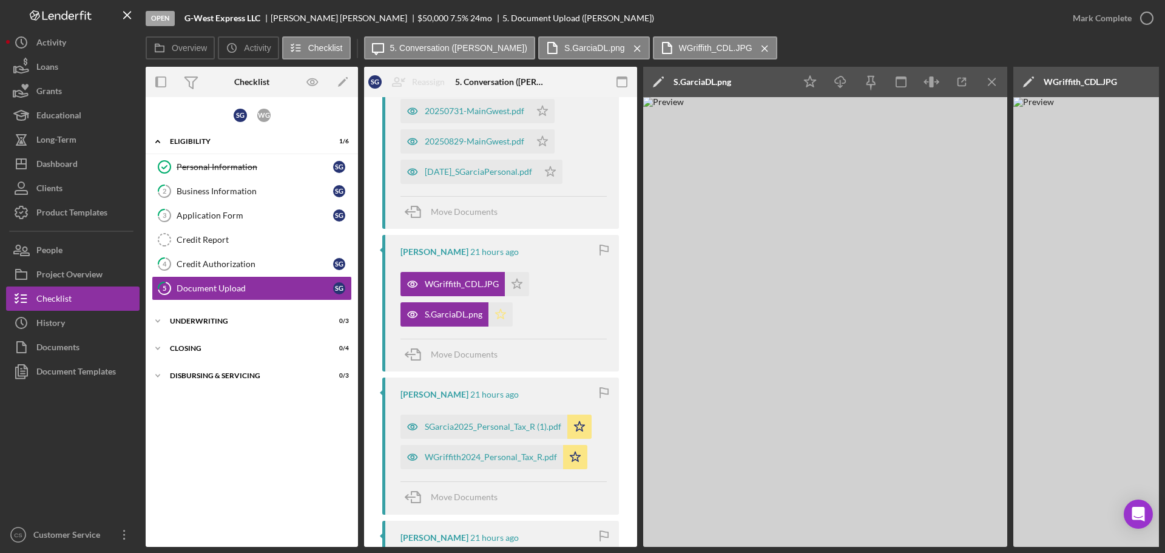
click at [497, 309] on icon "Icon/Star" at bounding box center [500, 314] width 24 height 24
click at [518, 283] on polygon "button" at bounding box center [517, 283] width 10 height 10
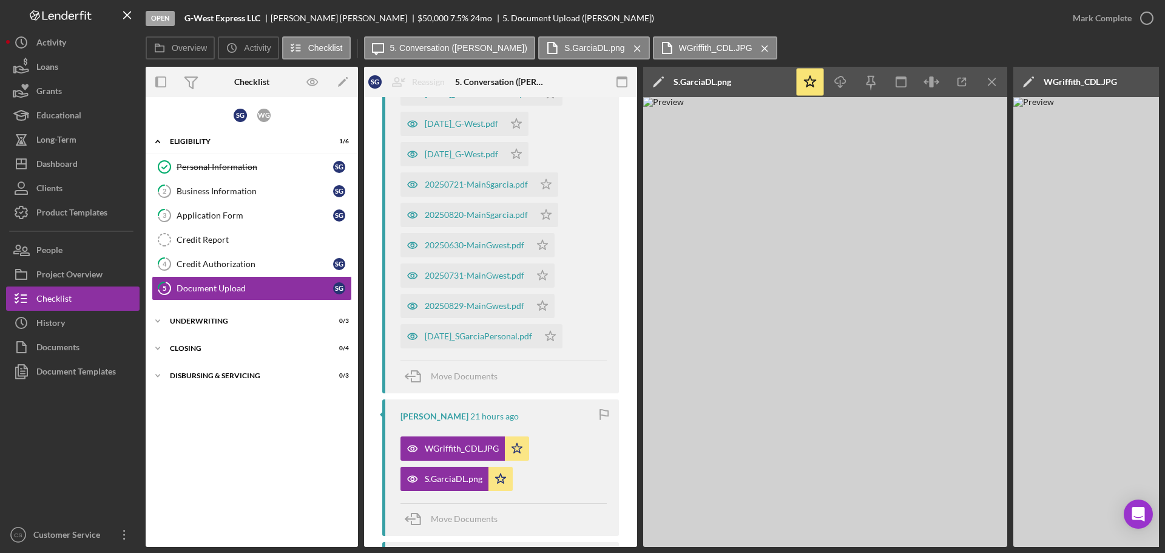
scroll to position [273, 0]
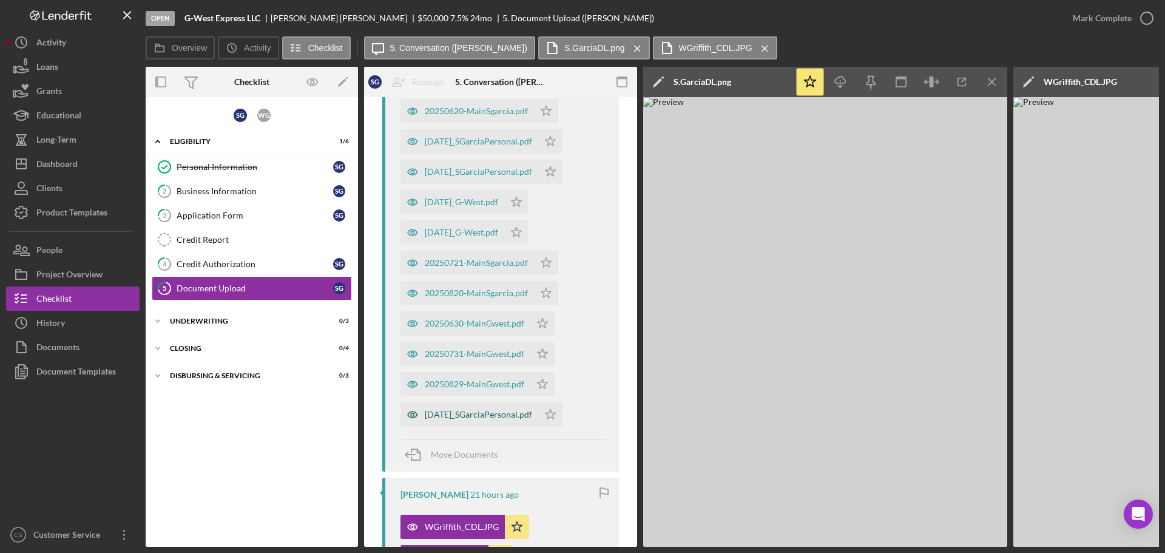
click at [505, 415] on div "[DATE]_SGarciaPersonal.pdf" at bounding box center [478, 415] width 107 height 10
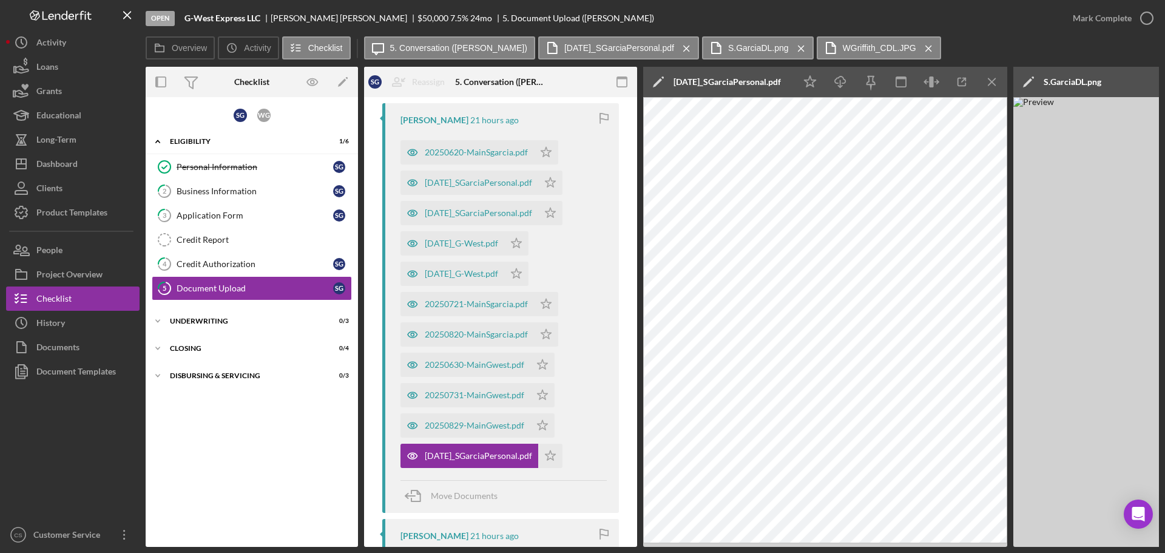
scroll to position [212, 0]
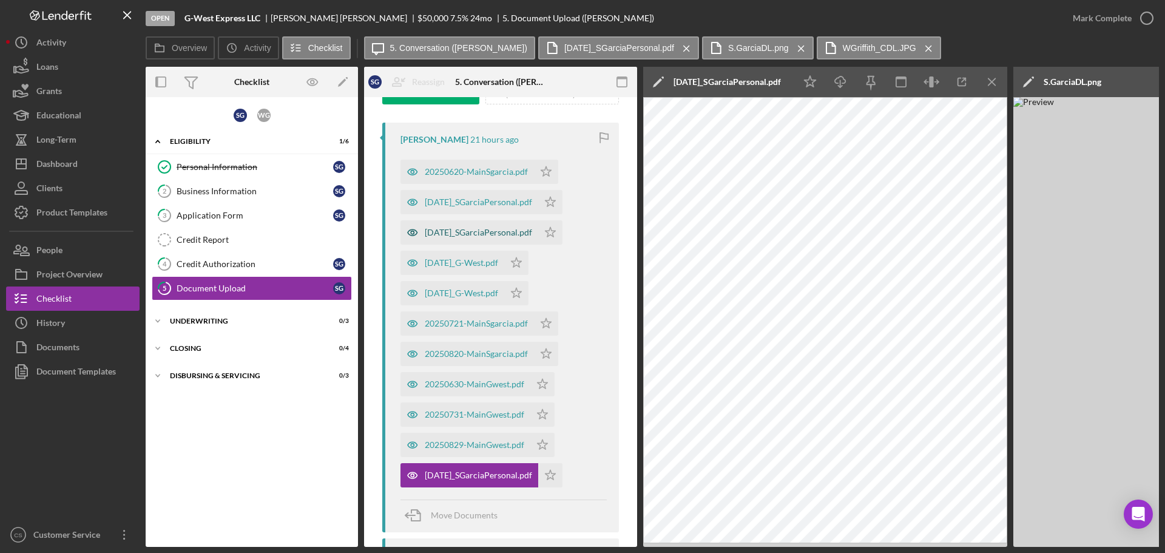
click at [502, 232] on div "[DATE]_SGarciaPersonal.pdf" at bounding box center [478, 233] width 107 height 10
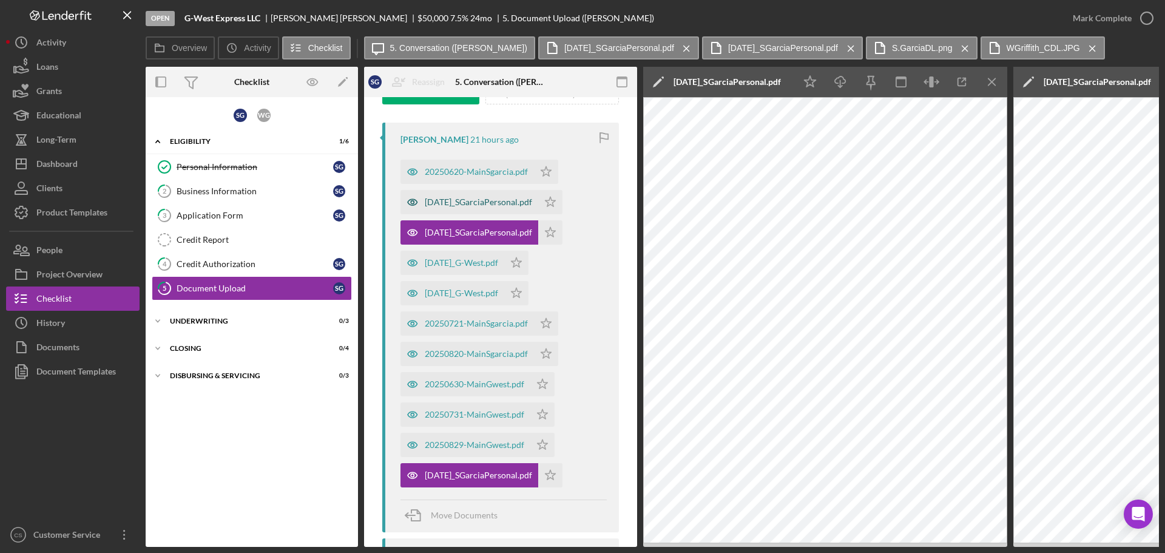
click at [504, 206] on div "[DATE]_SGarciaPersonal.pdf" at bounding box center [478, 202] width 107 height 10
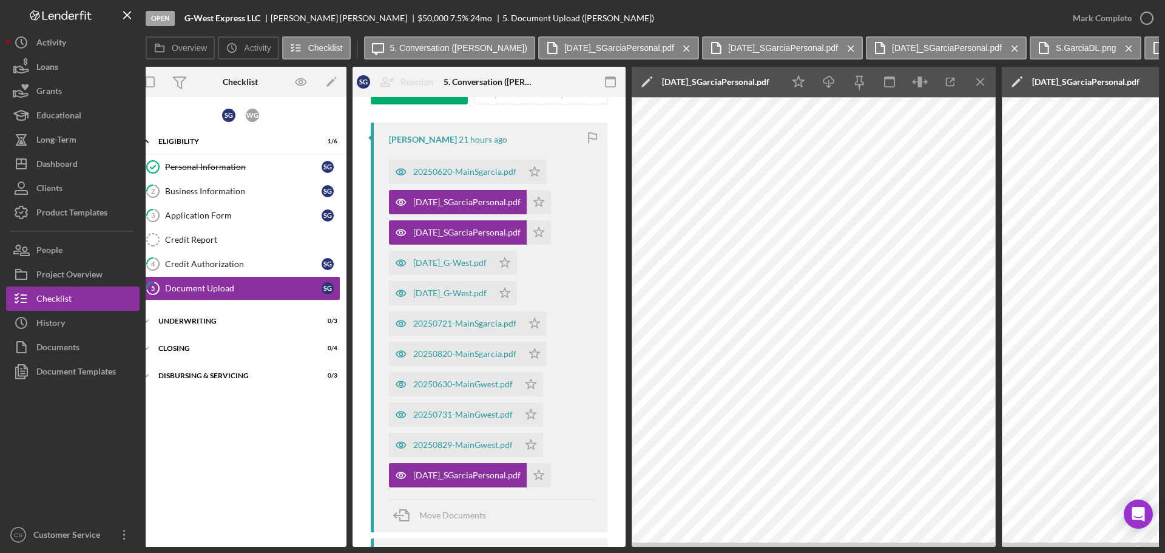
scroll to position [0, 0]
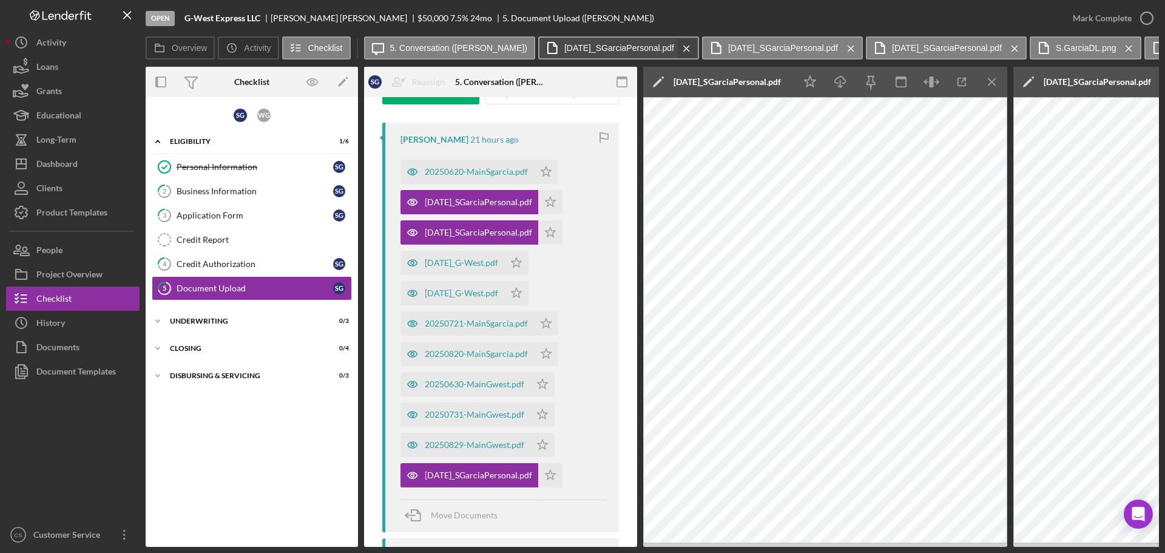
click at [681, 46] on icon "Icon/Menu Close" at bounding box center [686, 48] width 21 height 30
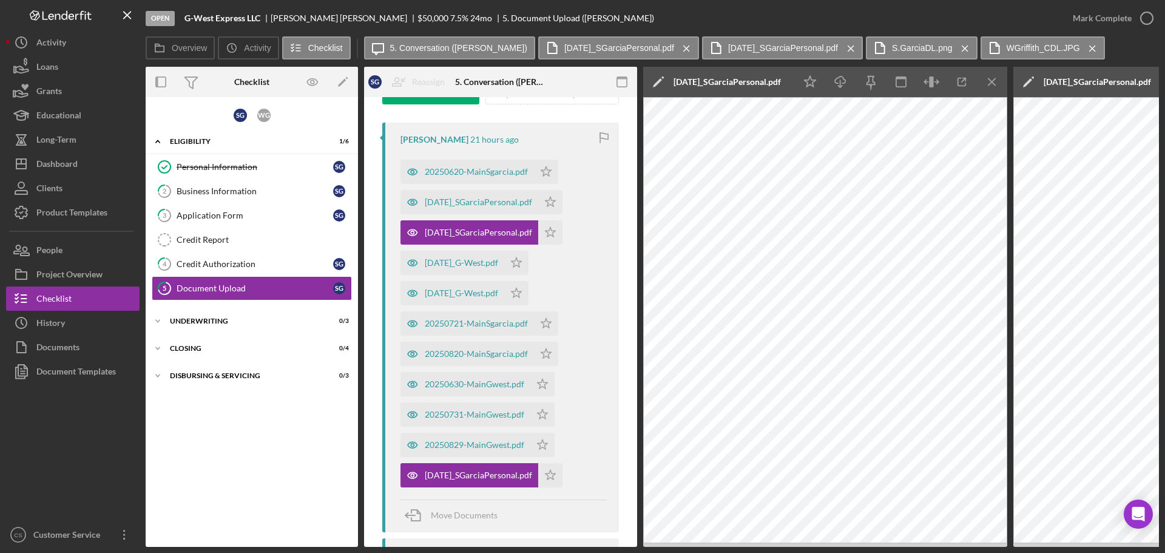
click at [681, 46] on icon "Icon/Menu Close" at bounding box center [686, 48] width 21 height 30
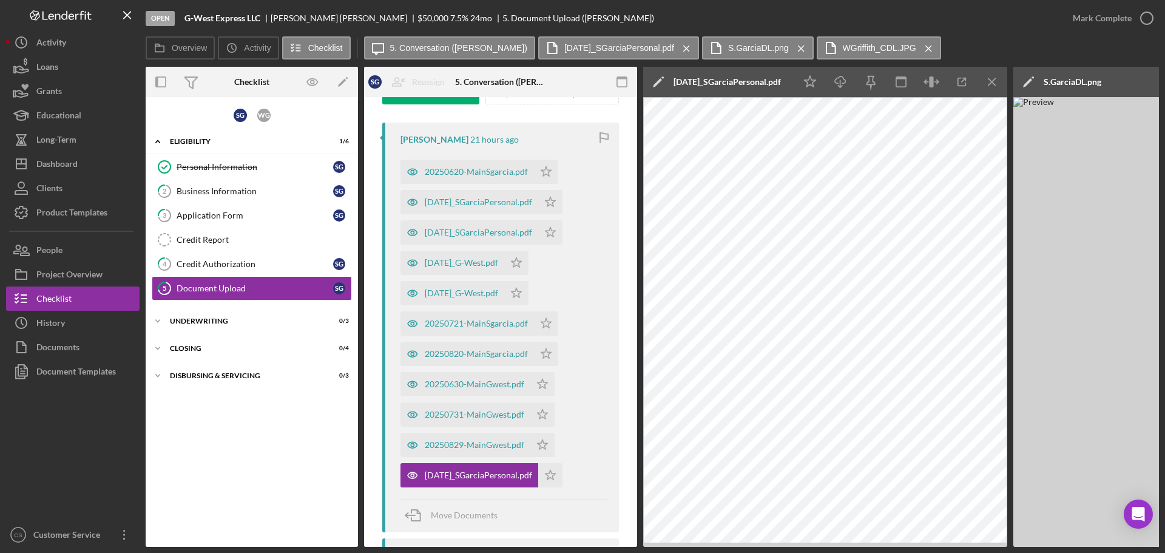
click at [681, 46] on icon "Icon/Menu Close" at bounding box center [686, 48] width 21 height 30
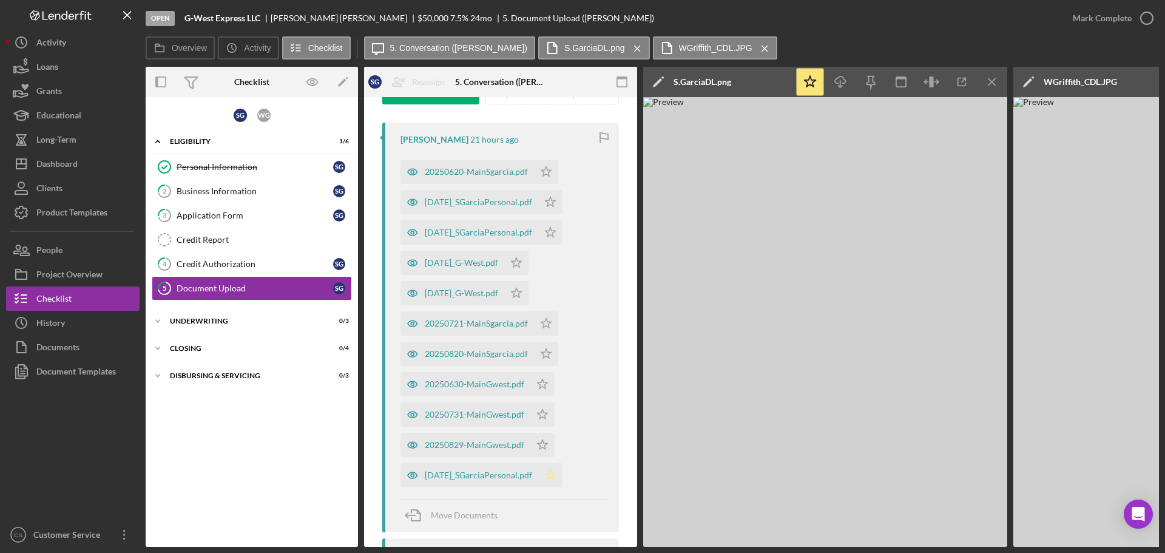
click at [556, 470] on polygon "button" at bounding box center [550, 475] width 10 height 10
click at [562, 233] on icon "Icon/Star" at bounding box center [550, 232] width 24 height 24
click at [562, 200] on icon "Icon/Star" at bounding box center [550, 202] width 24 height 24
click at [477, 447] on div "20250829-MainGwest.pdf" at bounding box center [474, 445] width 99 height 10
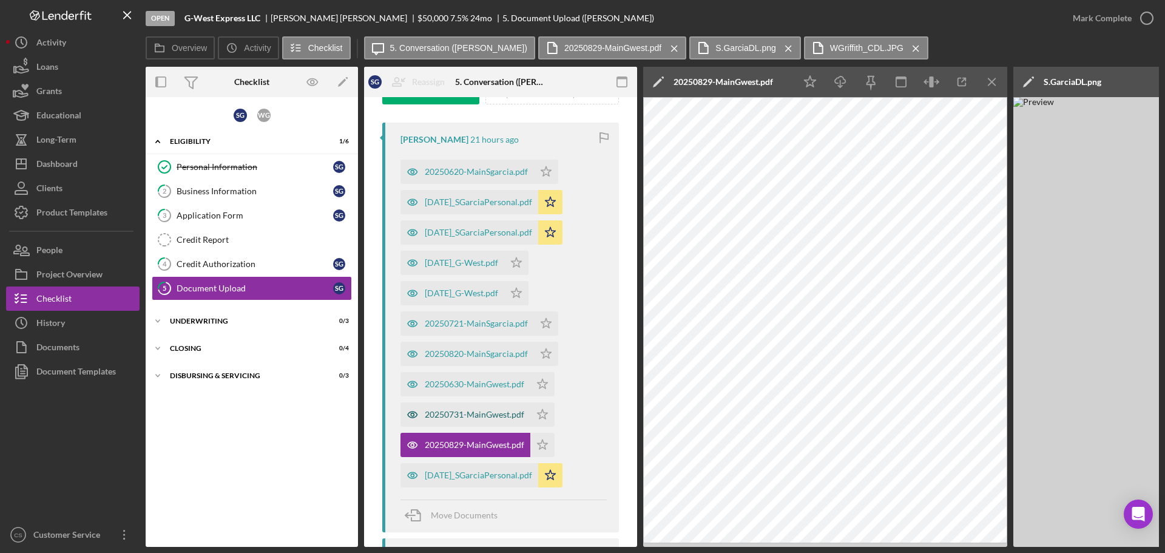
click at [479, 417] on div "20250731-MainGwest.pdf" at bounding box center [474, 415] width 99 height 10
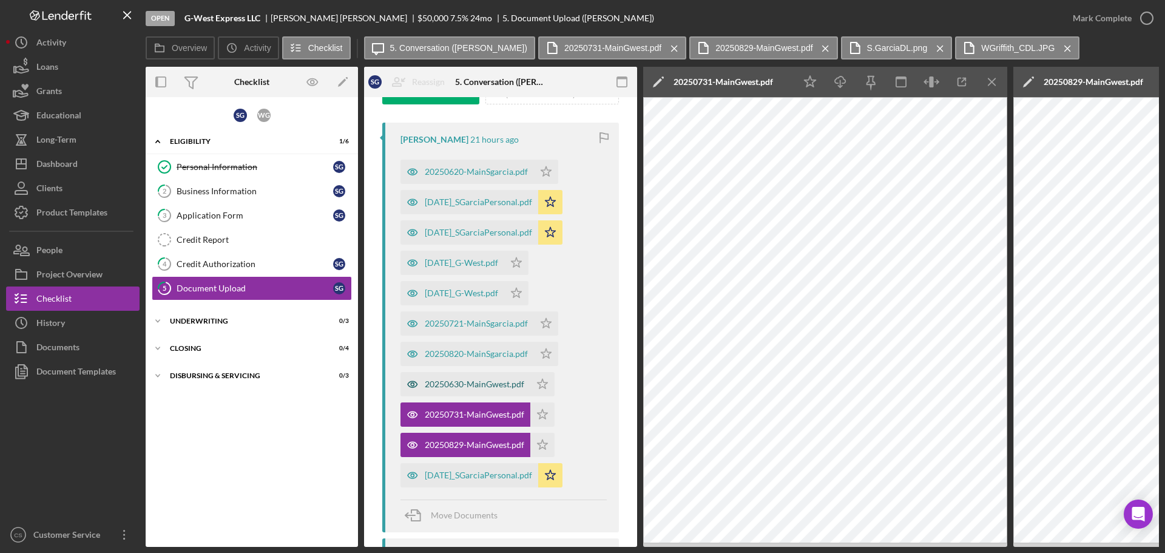
click at [477, 380] on div "20250630-MainGwest.pdf" at bounding box center [474, 384] width 99 height 10
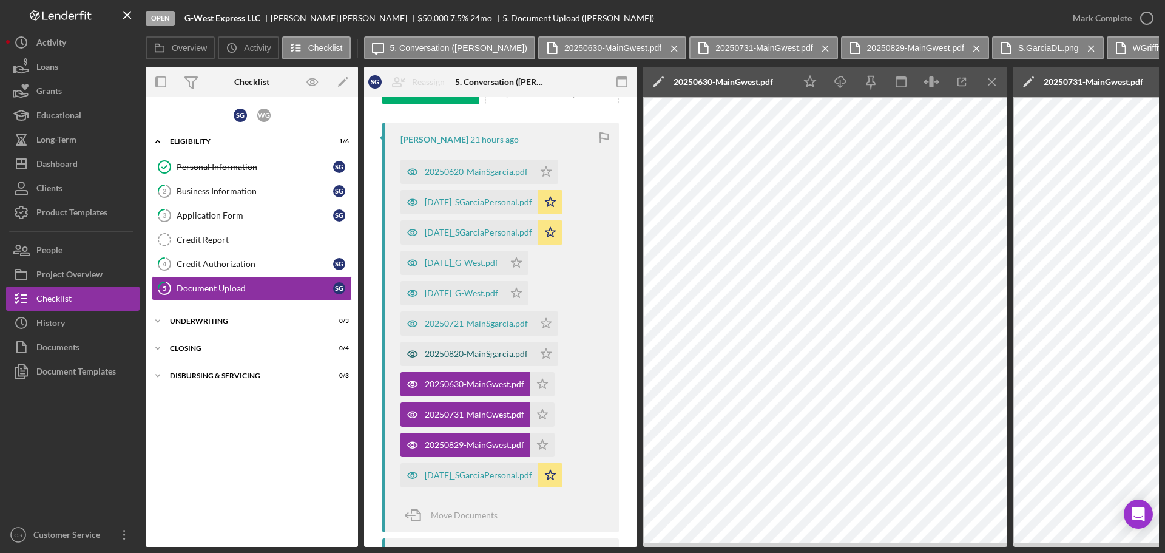
click at [478, 353] on div "20250820-MainSgarcia.pdf" at bounding box center [476, 354] width 103 height 10
click at [478, 327] on div "20250721-MainSgarcia.pdf" at bounding box center [476, 324] width 103 height 10
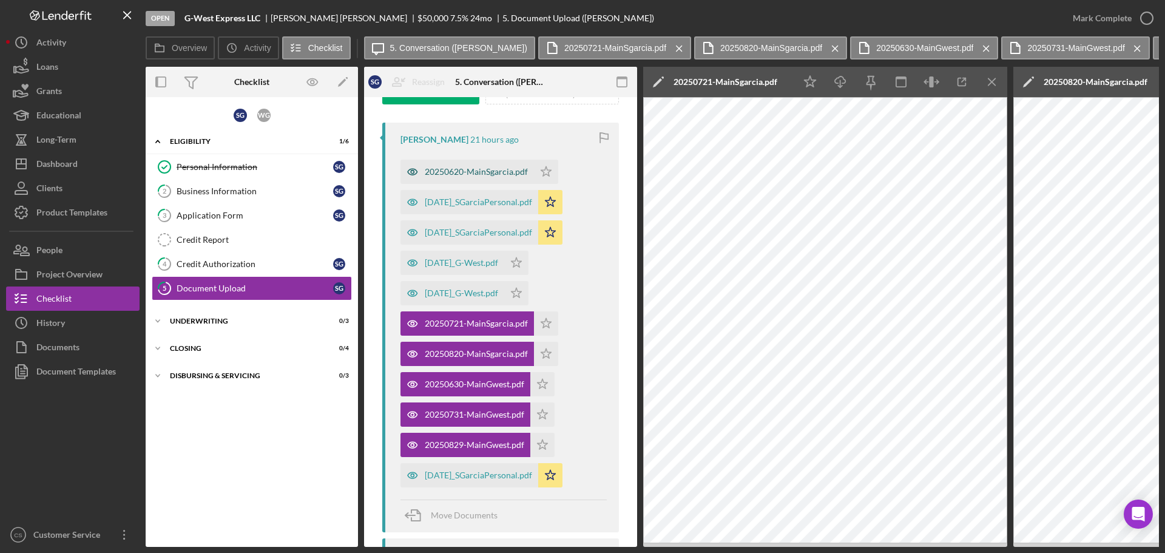
click at [471, 175] on div "20250620-MainSgarcia.pdf" at bounding box center [476, 172] width 103 height 10
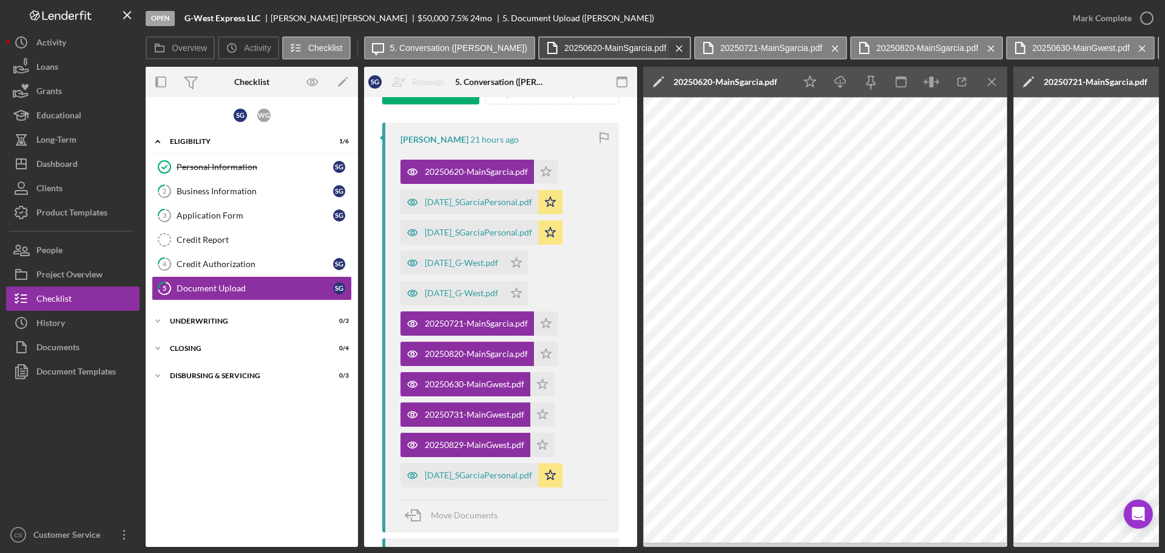
click at [669, 46] on icon "Icon/Menu Close" at bounding box center [679, 48] width 21 height 30
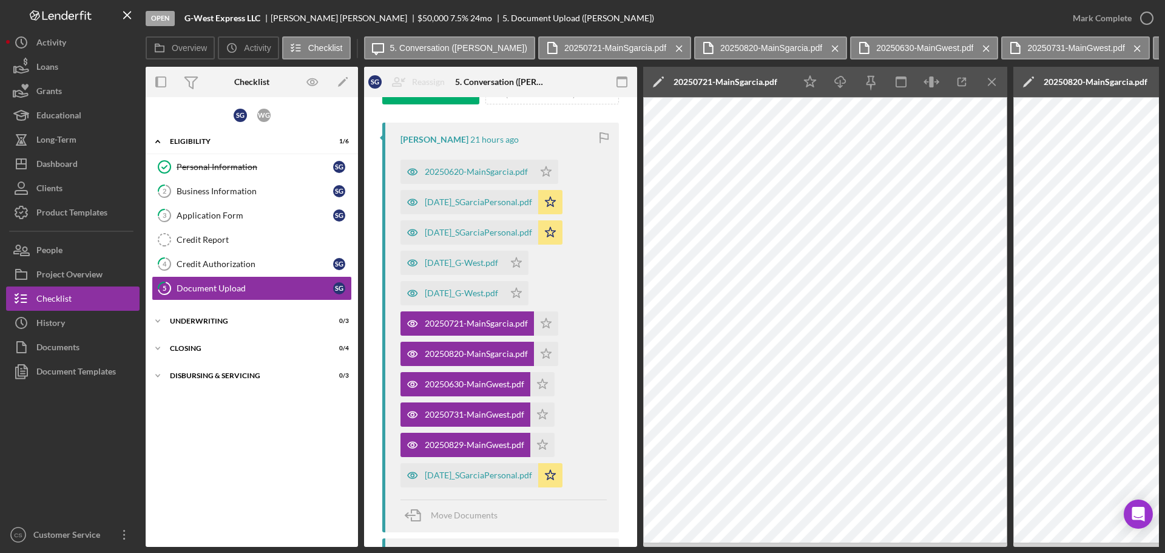
click at [669, 46] on icon "Icon/Menu Close" at bounding box center [679, 48] width 21 height 30
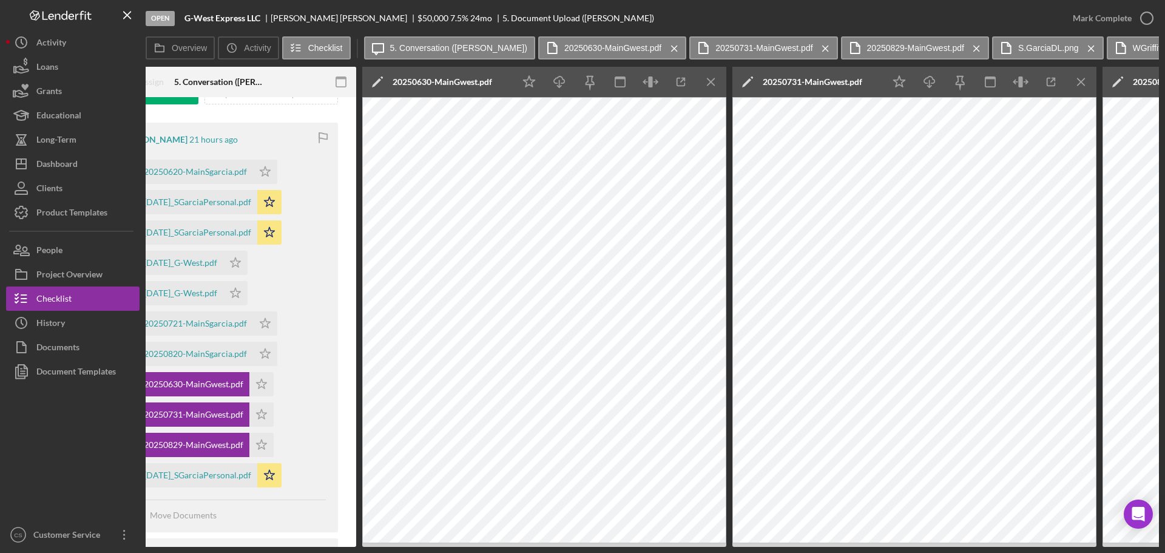
scroll to position [0, 243]
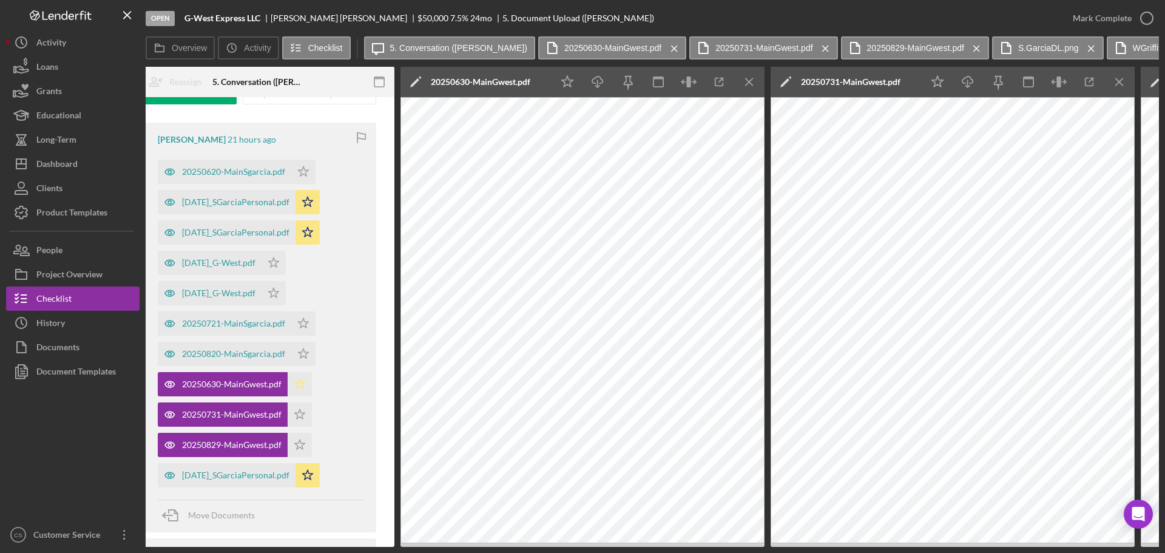
click at [293, 381] on icon "Icon/Star" at bounding box center [300, 384] width 24 height 24
click at [293, 412] on icon "Icon/Star" at bounding box center [300, 414] width 24 height 24
click at [302, 437] on icon "Icon/Star" at bounding box center [300, 445] width 24 height 24
click at [248, 326] on div "20250721-MainSgarcia.pdf" at bounding box center [233, 324] width 103 height 10
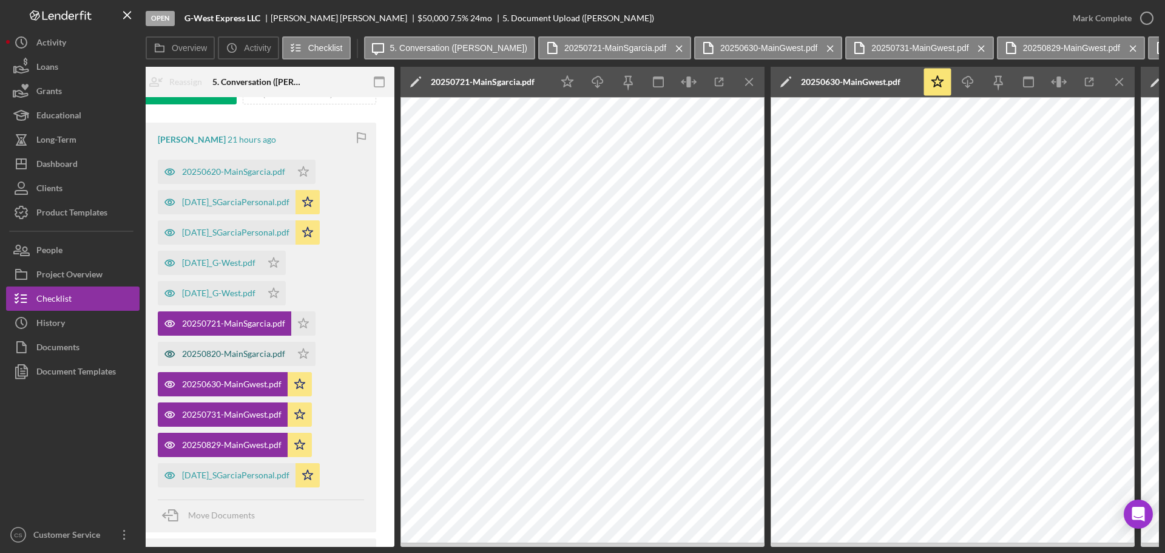
click at [245, 350] on div "20250820-MainSgarcia.pdf" at bounding box center [233, 354] width 103 height 10
click at [260, 169] on div "20250620-MainSgarcia.pdf" at bounding box center [233, 172] width 103 height 10
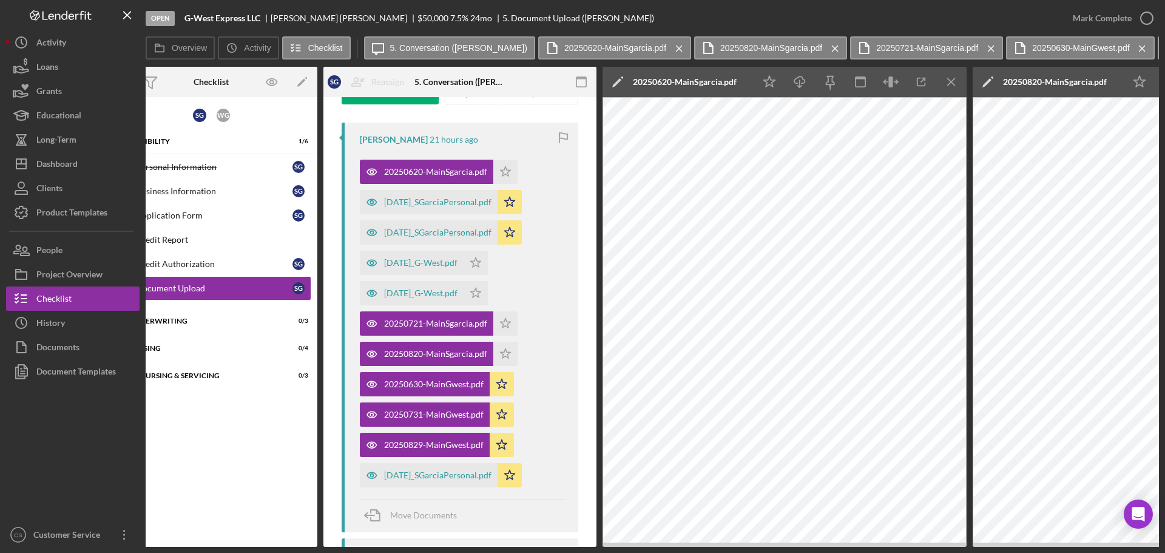
scroll to position [0, 61]
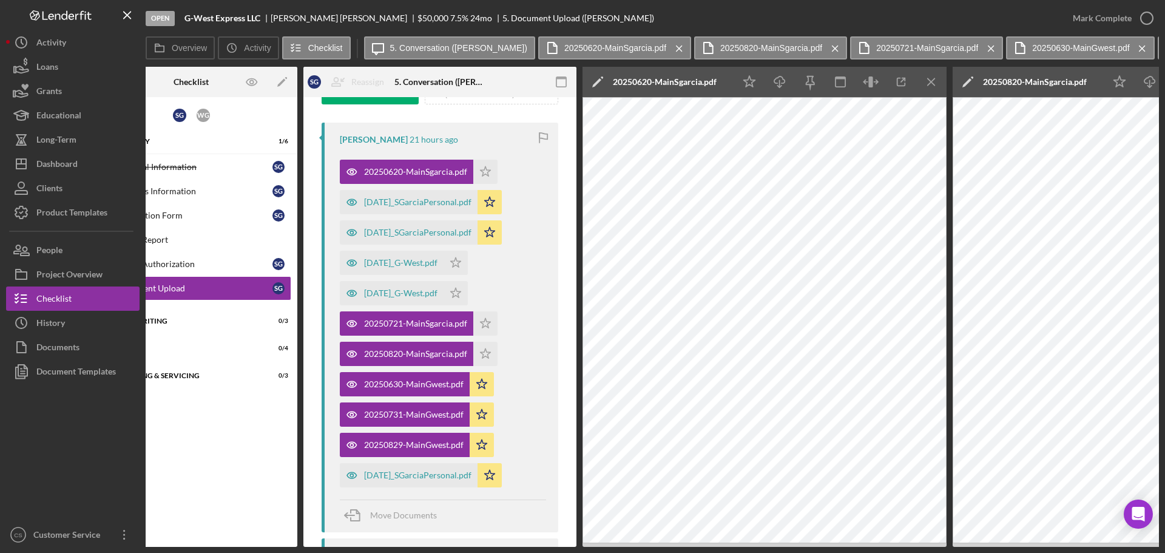
click at [252, 471] on div "S G W G Icon/Expander Eligibility 1 / 6 Personal Information Personal Informati…" at bounding box center [191, 321] width 212 height 437
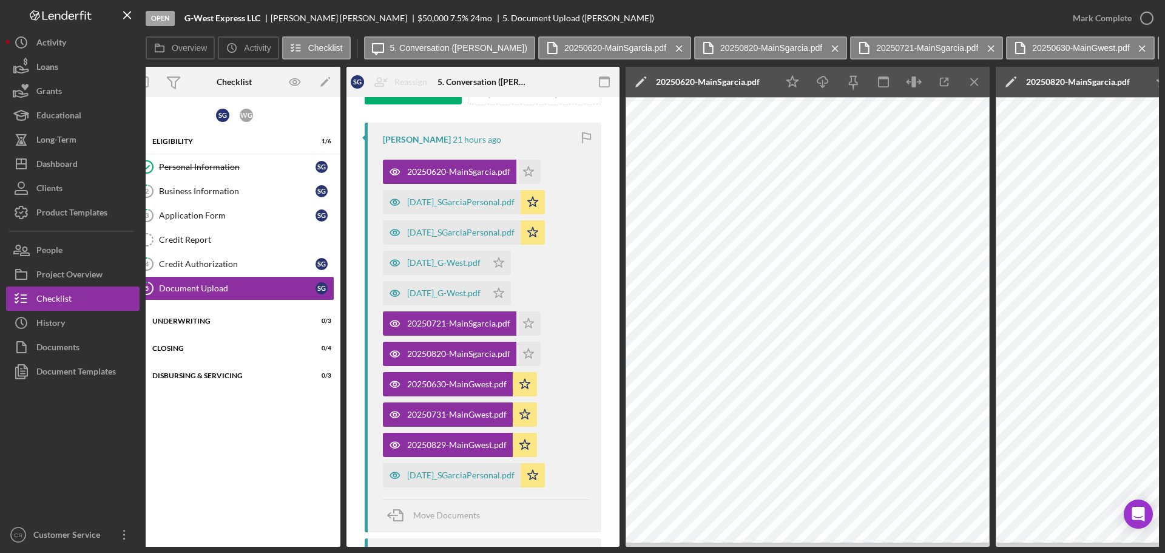
scroll to position [0, 0]
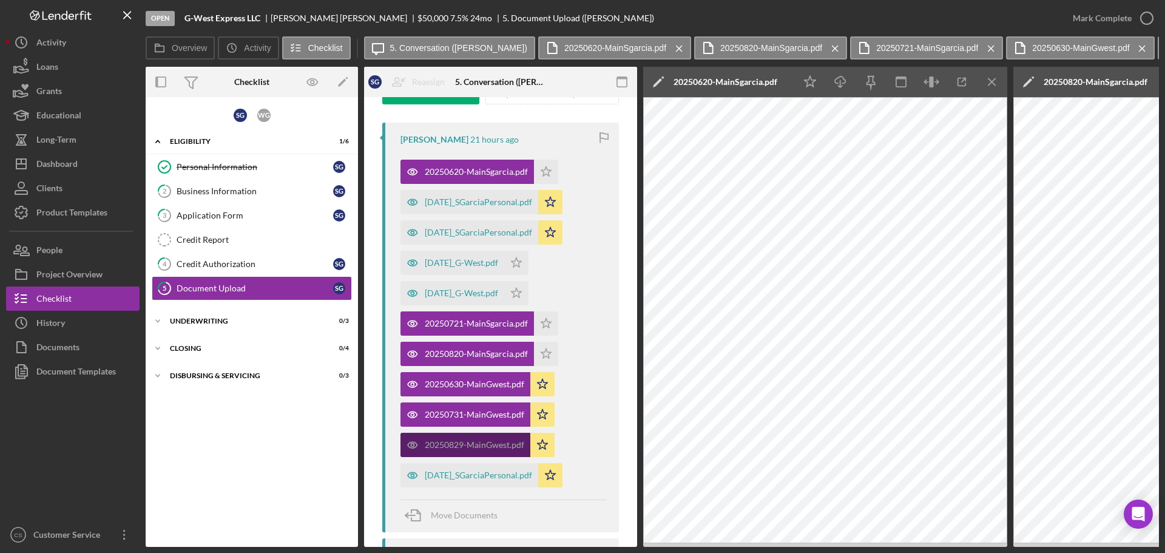
click at [482, 443] on div "20250829-MainGwest.pdf" at bounding box center [474, 445] width 99 height 10
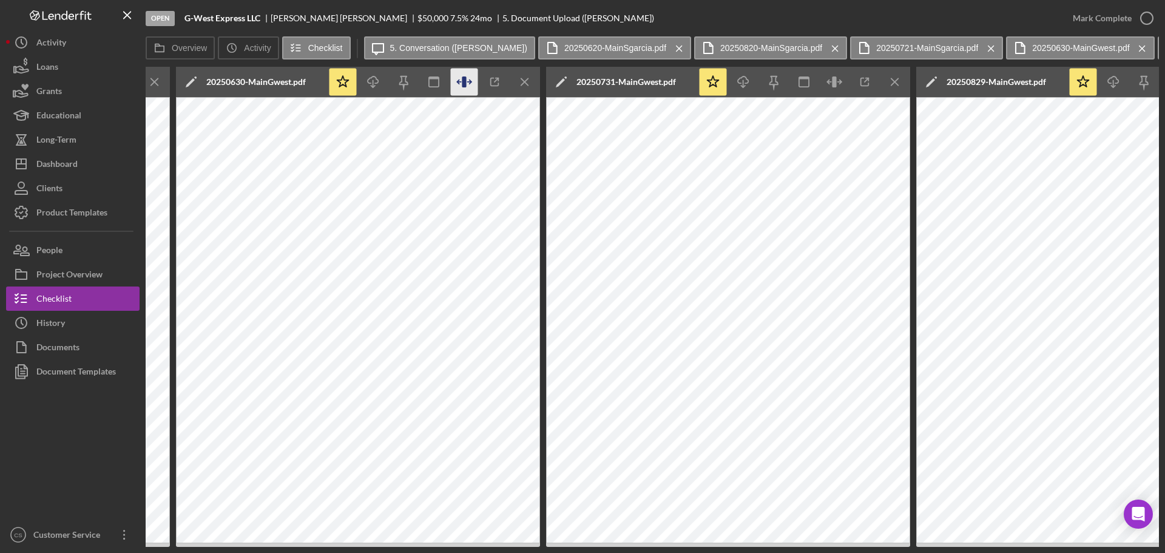
scroll to position [0, 1638]
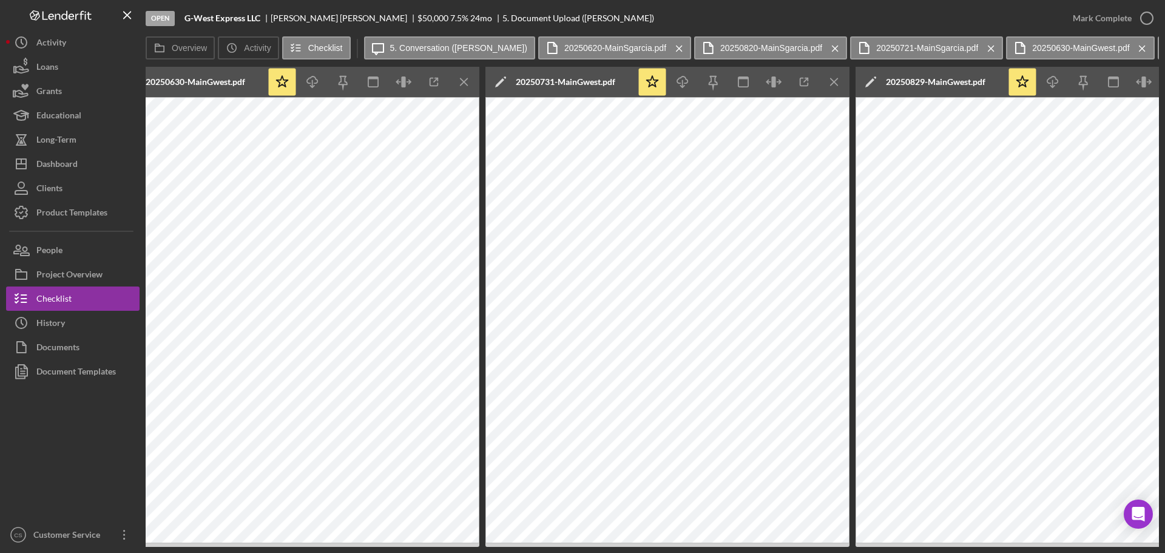
click at [700, 15] on div "Open G-West Express LLC [PERSON_NAME] $50,000 $50,000 7.5 % 24 mo 5. Document U…" at bounding box center [603, 18] width 915 height 36
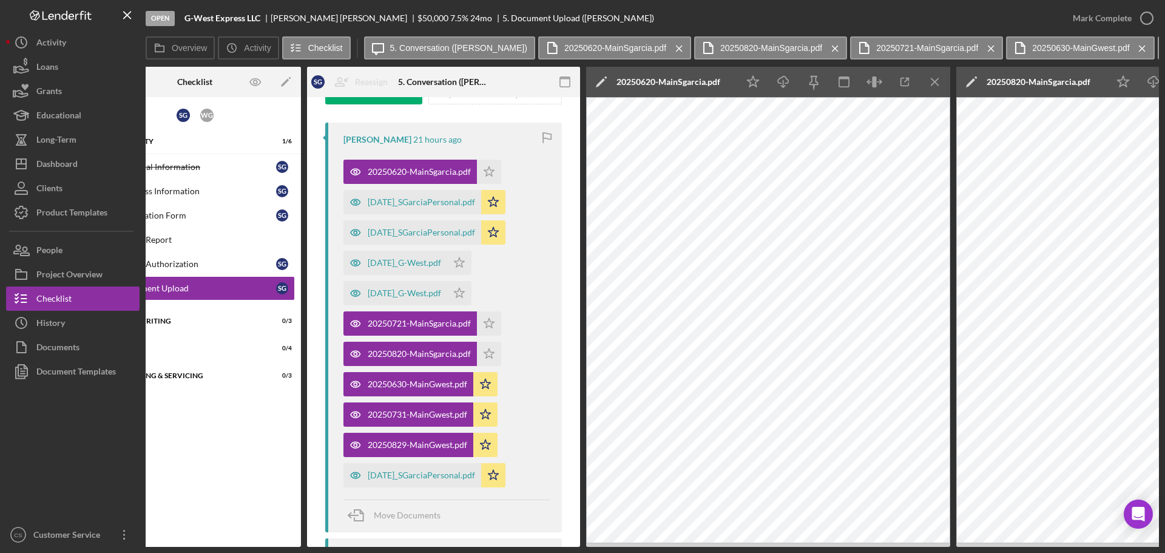
scroll to position [0, 0]
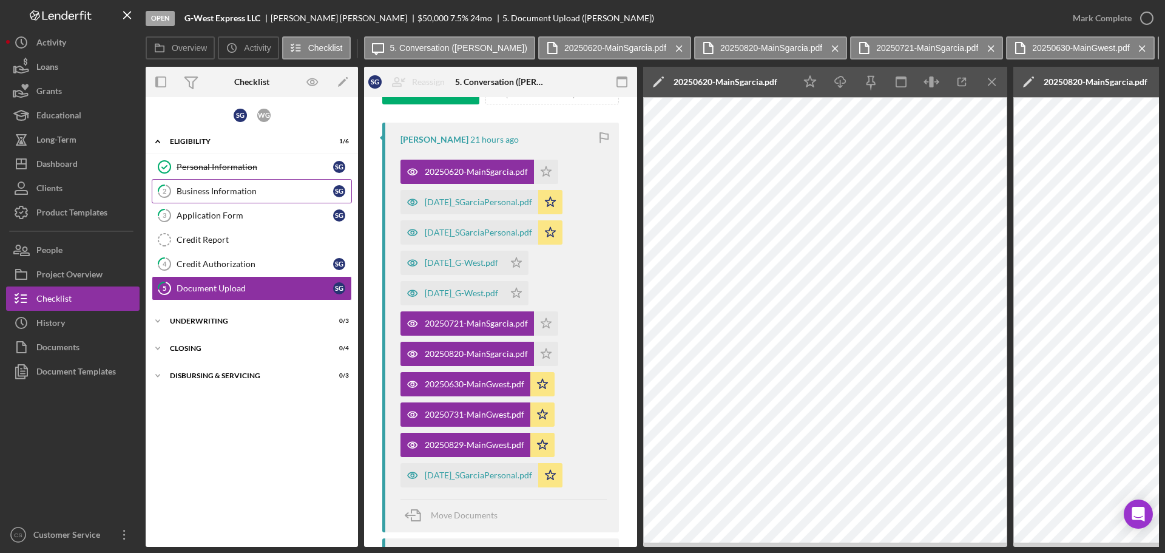
click at [275, 194] on div "Business Information" at bounding box center [255, 191] width 157 height 10
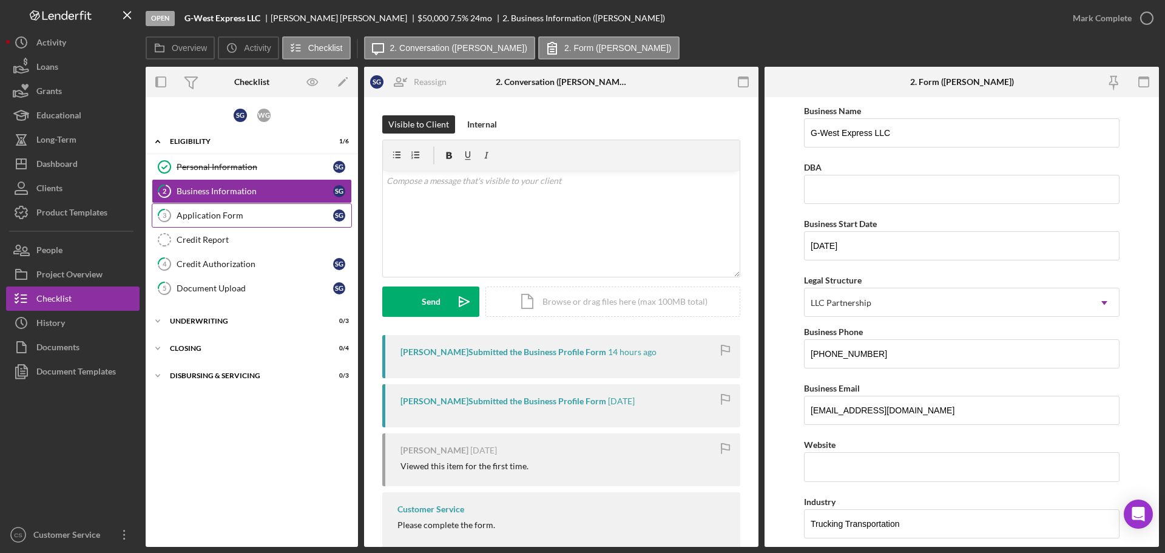
click at [274, 223] on link "3 Application Form S G" at bounding box center [252, 215] width 200 height 24
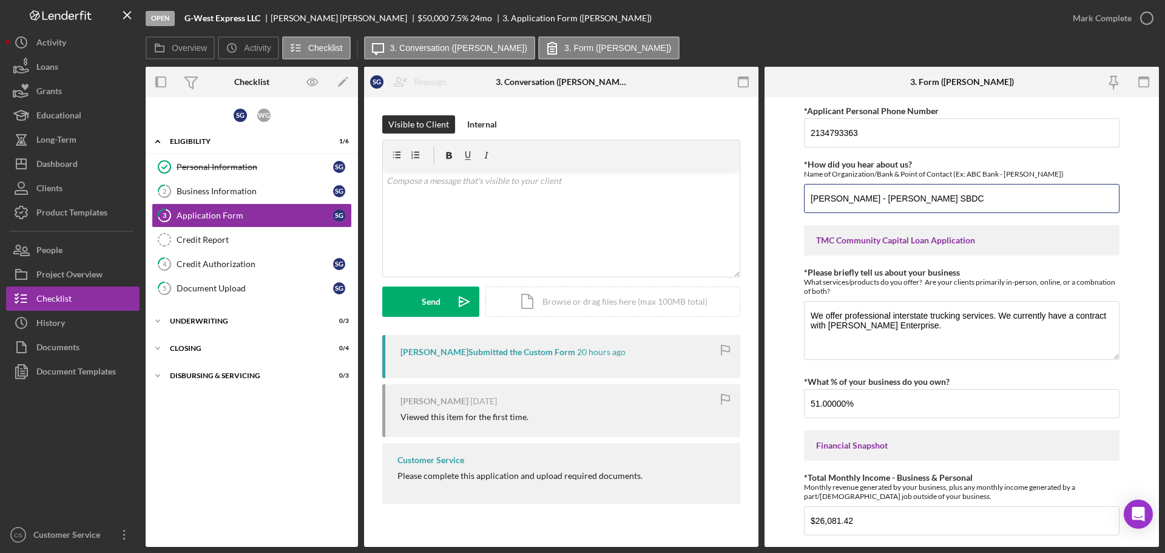
drag, startPoint x: 985, startPoint y: 203, endPoint x: 740, endPoint y: 200, distance: 244.5
click at [740, 200] on div "Overview Internal Workflow Stage Open Icon/Dropdown Arrow Archive (can unarchiv…" at bounding box center [652, 307] width 1013 height 480
click at [272, 489] on div "S G W G Icon/Expander Eligibility 1 / 6 Personal Information Personal Informati…" at bounding box center [252, 321] width 212 height 437
click at [214, 453] on div "S G W G Icon/Expander Eligibility 1 / 6 Personal Information Personal Informati…" at bounding box center [252, 321] width 212 height 437
click at [268, 260] on div "Credit Authorization" at bounding box center [255, 264] width 157 height 10
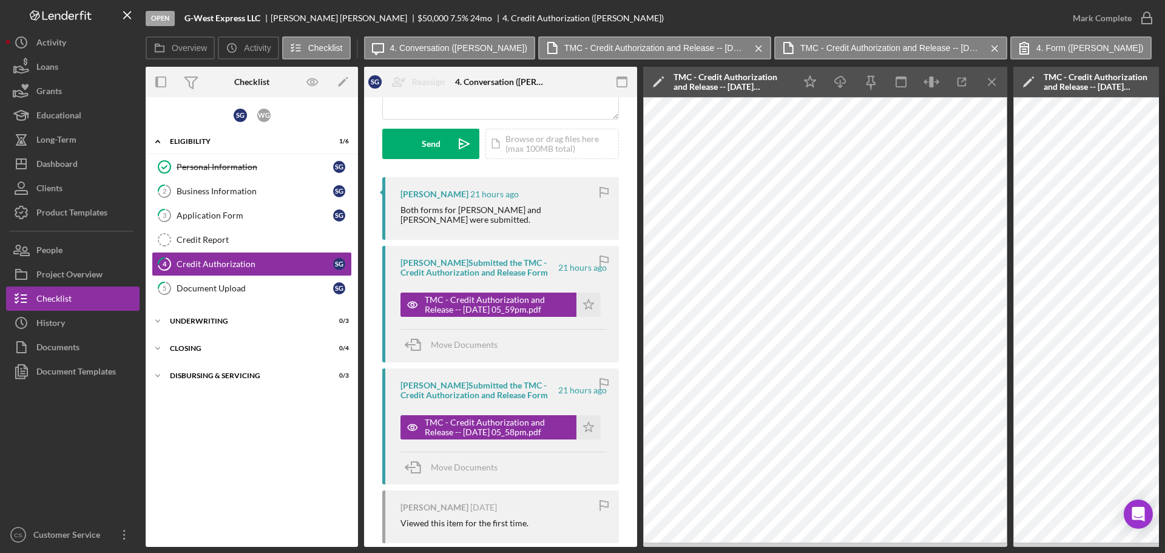
scroll to position [182, 0]
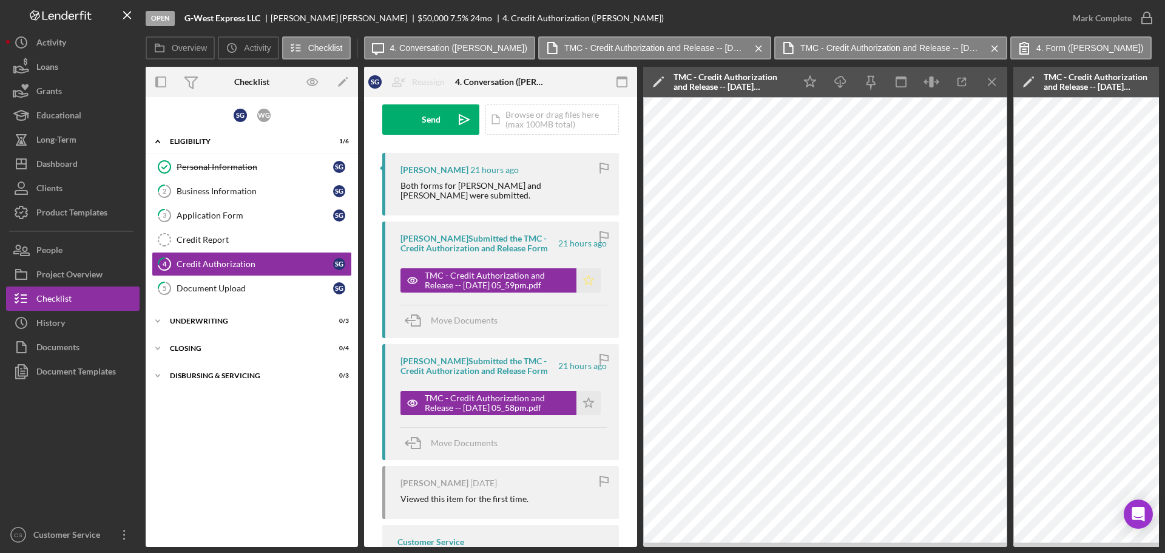
click at [583, 280] on icon "Icon/Star" at bounding box center [588, 280] width 24 height 24
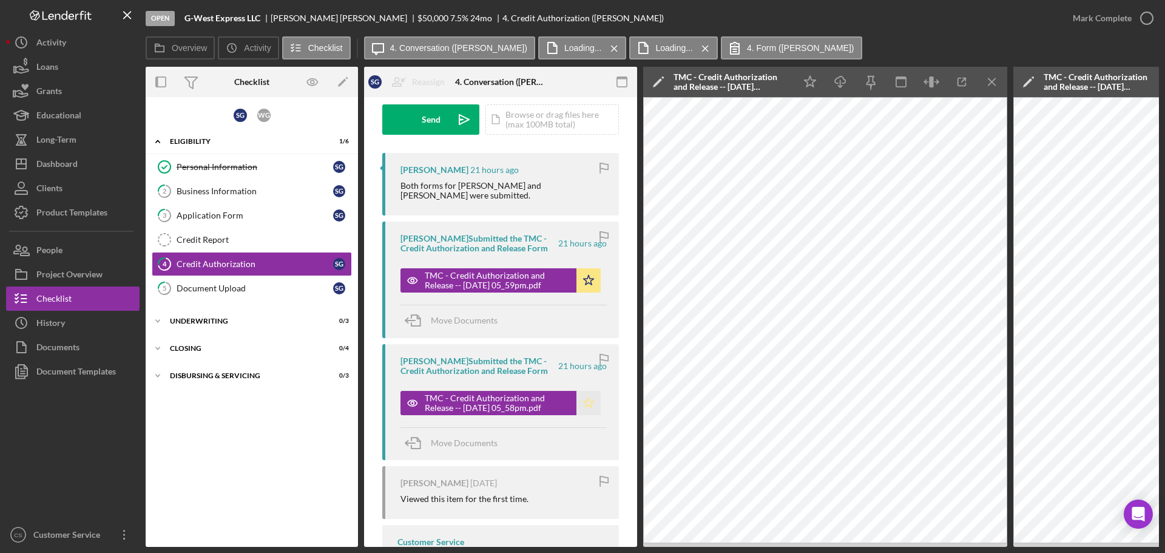
click at [582, 404] on icon "Icon/Star" at bounding box center [588, 403] width 24 height 24
click at [945, 30] on div "Open G-West Express LLC [PERSON_NAME] $50,000 $50,000 7.5 % 24 mo 4. Credit Aut…" at bounding box center [603, 18] width 915 height 36
click at [83, 170] on button "Icon/Dashboard Dashboard" at bounding box center [72, 164] width 133 height 24
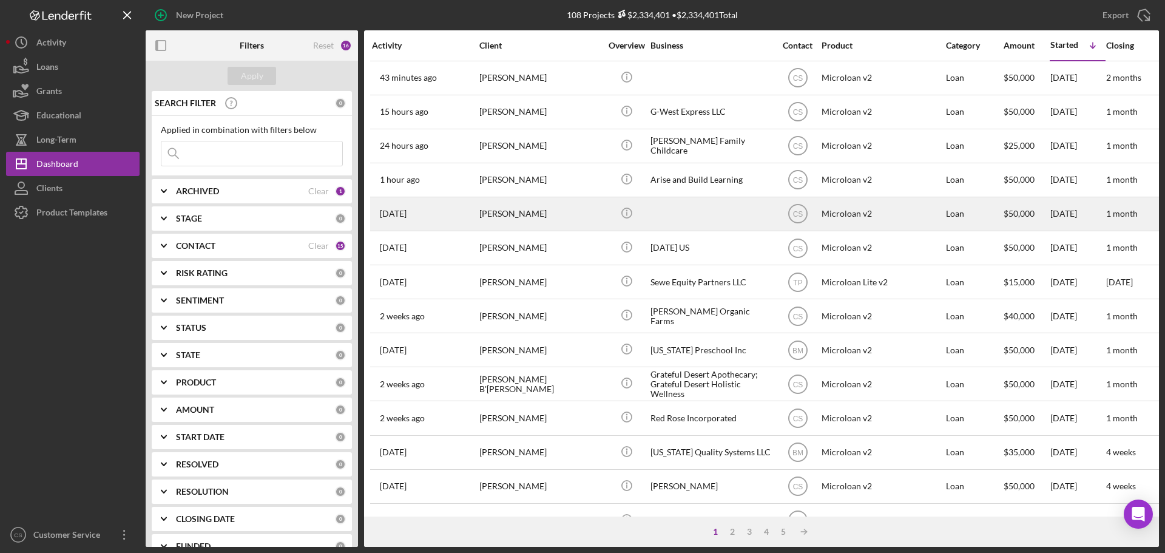
click at [593, 220] on div "[PERSON_NAME]" at bounding box center [539, 214] width 121 height 32
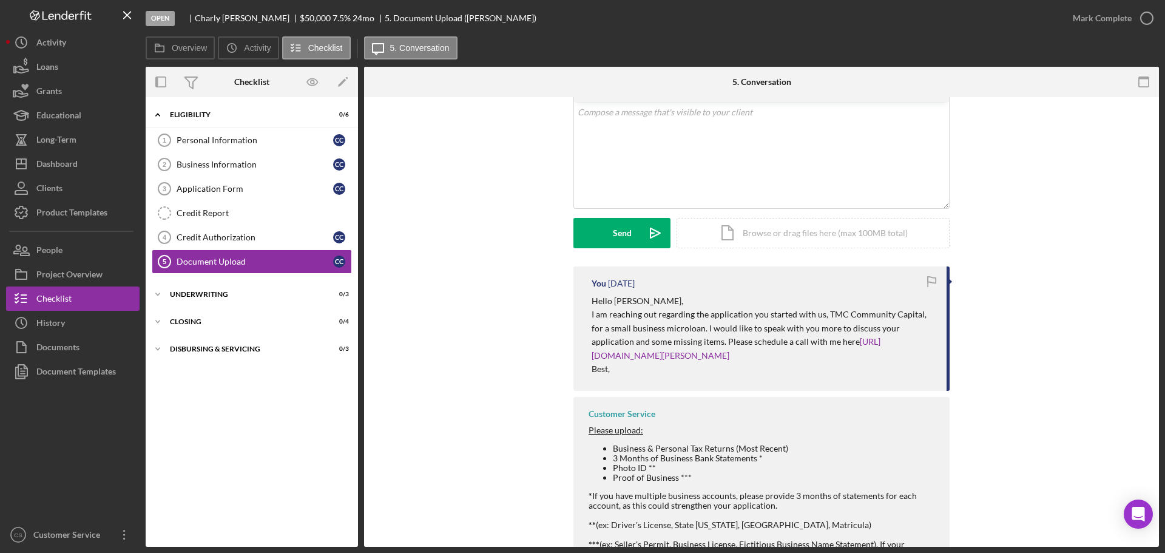
scroll to position [130, 0]
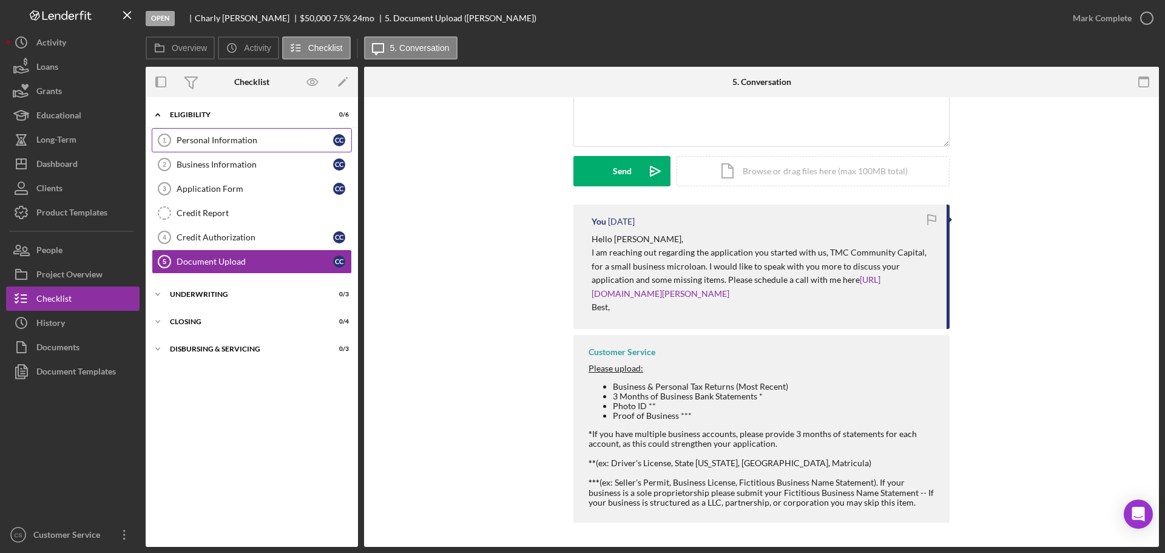
click at [244, 138] on div "Personal Information" at bounding box center [255, 140] width 157 height 10
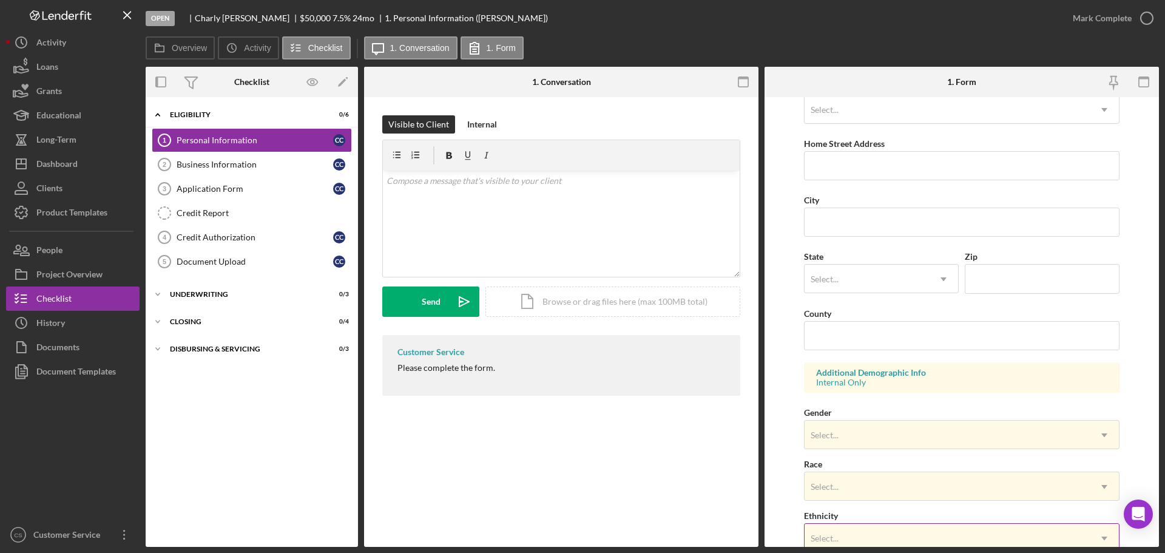
scroll to position [360, 0]
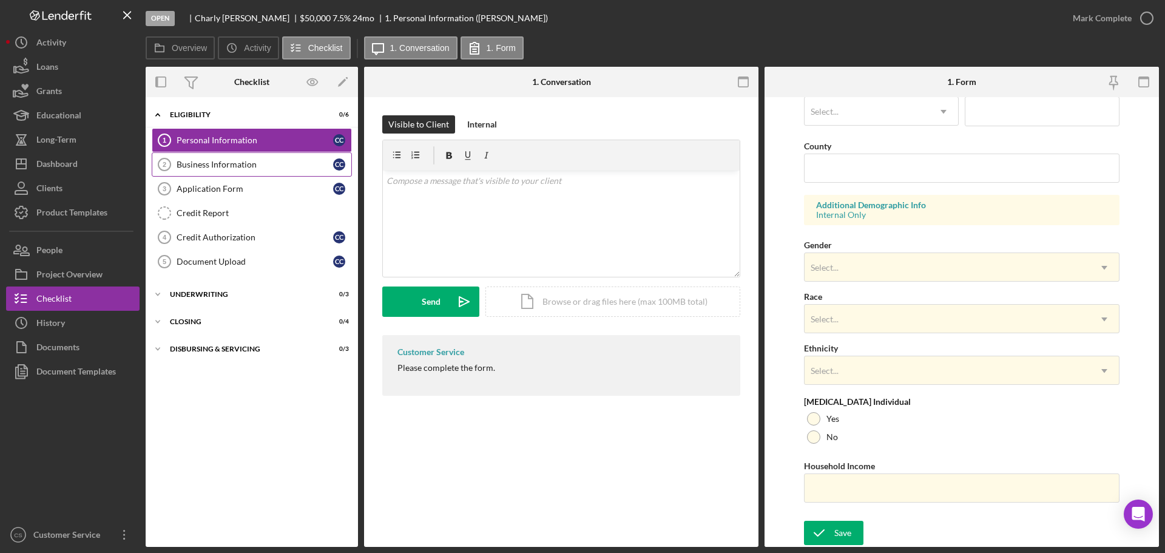
click at [237, 162] on div "Business Information" at bounding box center [255, 165] width 157 height 10
